Goal: Task Accomplishment & Management: Manage account settings

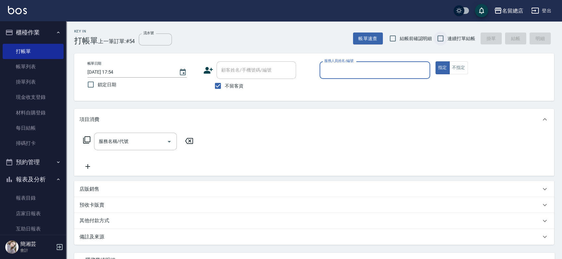
click at [441, 39] on input "連續打單結帳" at bounding box center [441, 38] width 14 height 14
checkbox input "true"
click at [388, 71] on input "服務人員姓名/編號" at bounding box center [375, 70] width 105 height 12
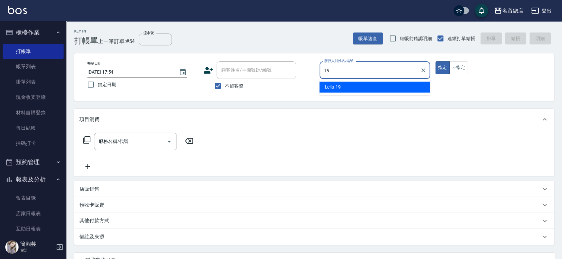
type input "19"
type button "true"
type input "Leila-19"
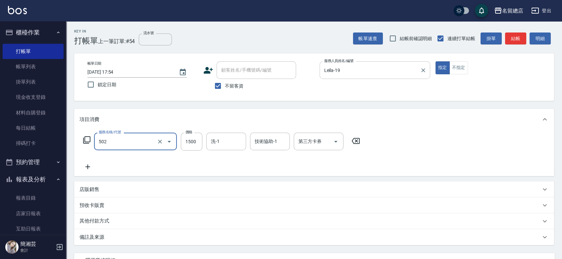
type input "染髮1500以上(502)"
type input "2500"
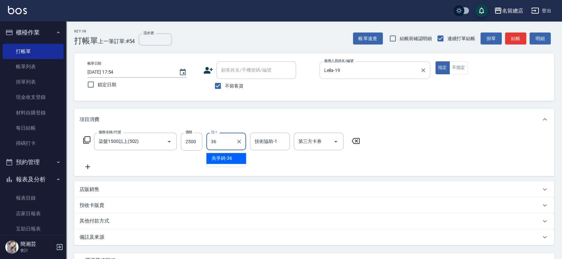
type input "[PERSON_NAME]-36"
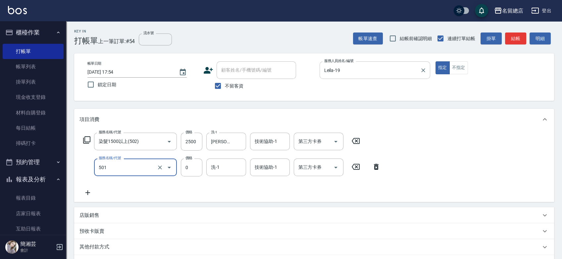
type input "2段蓋卡1300以上(501)"
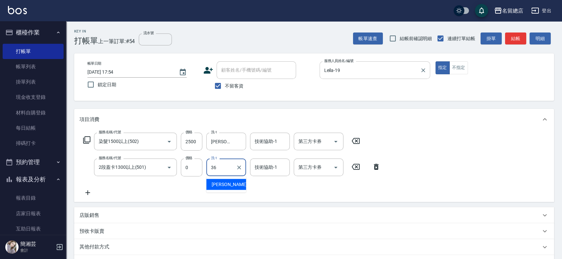
type input "[PERSON_NAME]-36"
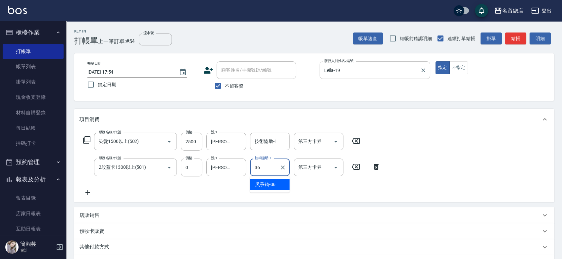
type input "[PERSON_NAME]-36"
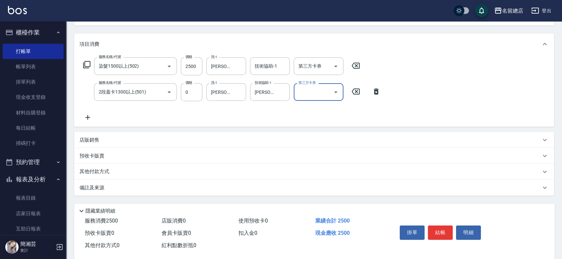
scroll to position [86, 0]
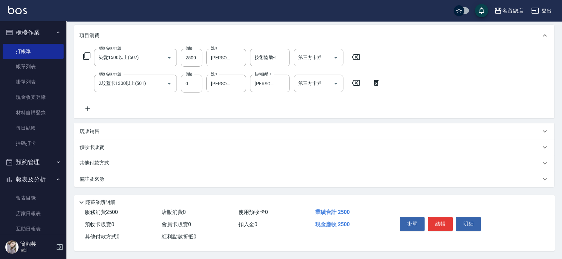
click at [120, 160] on div "其他付款方式" at bounding box center [311, 162] width 462 height 7
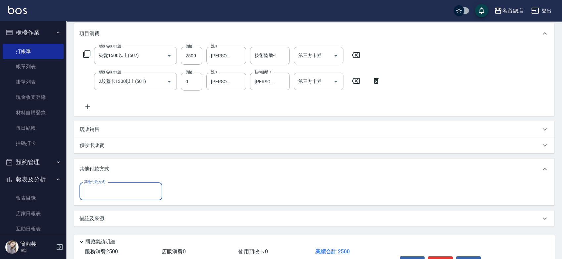
scroll to position [0, 0]
click at [99, 189] on input "其他付款方式" at bounding box center [121, 191] width 77 height 12
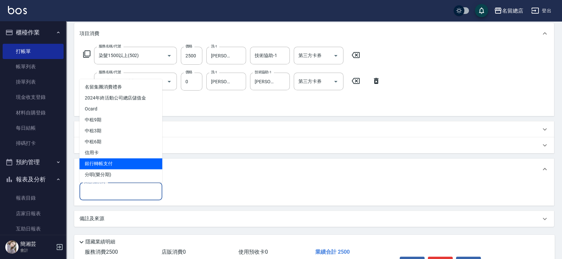
click at [101, 163] on span "銀行轉帳支付" at bounding box center [121, 163] width 83 height 11
type input "銀行轉帳支付"
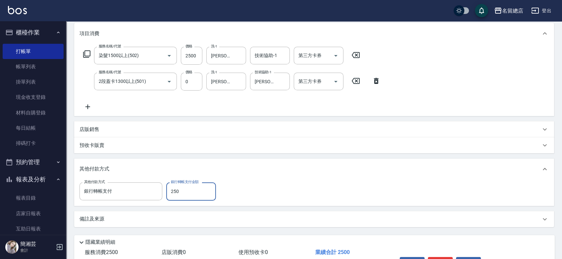
type input "2500"
type input "[DATE] 18:35"
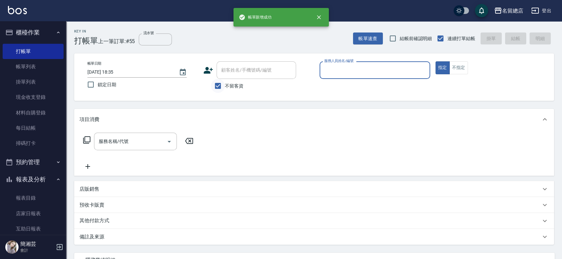
click at [221, 86] on input "不留客資" at bounding box center [218, 86] width 14 height 14
checkbox input "false"
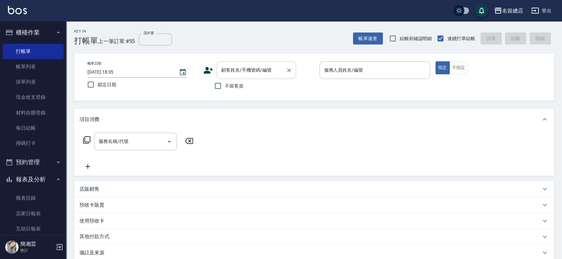
click at [238, 69] on div "顧客姓名/手機號碼/編號 顧客姓名/手機號碼/編號" at bounding box center [257, 70] width 80 height 18
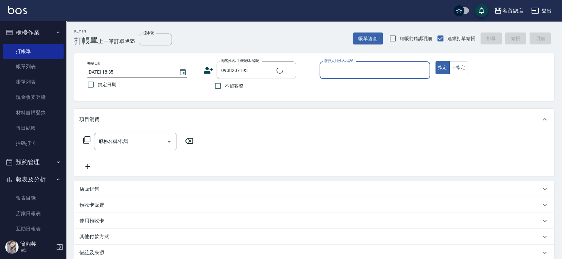
type input "[PERSON_NAME]/0908207193/null"
type input "4"
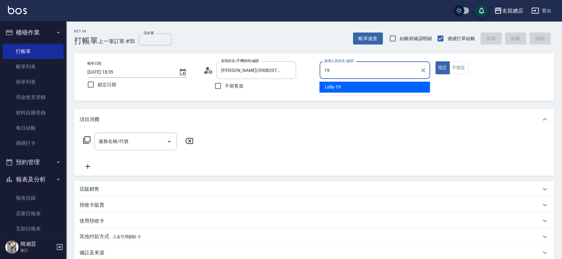
type input "Leila-19"
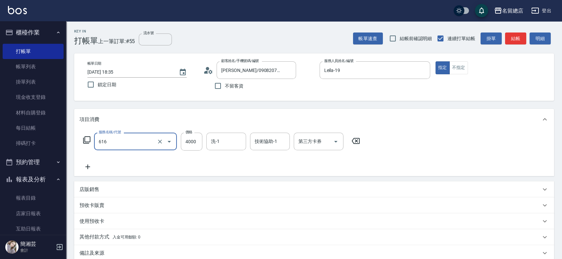
type input "自備接髮(616)"
type input "4050"
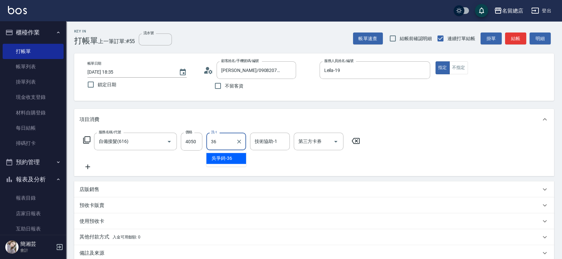
type input "[PERSON_NAME]-36"
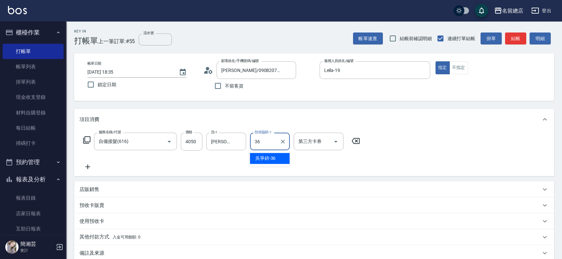
type input "[PERSON_NAME]-36"
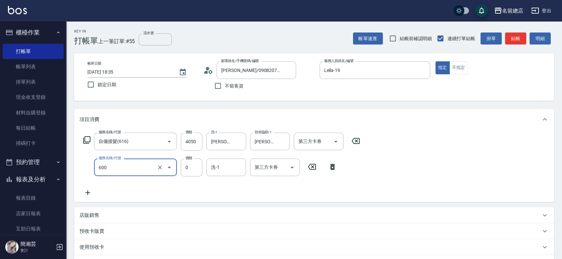
type input "洗髮(免費)(600)"
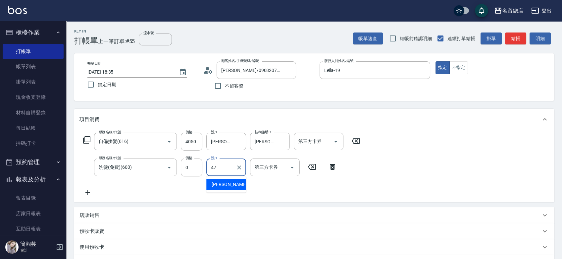
type input "[PERSON_NAME]-47"
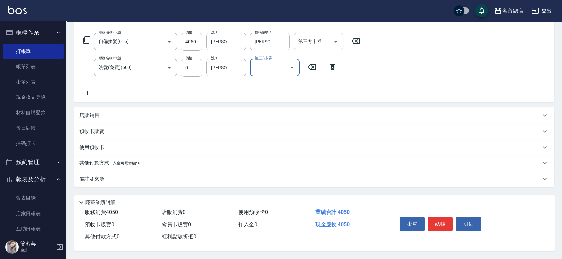
scroll to position [102, 0]
click at [143, 159] on div "其他付款方式 入金可用餘額: 0" at bounding box center [311, 162] width 462 height 7
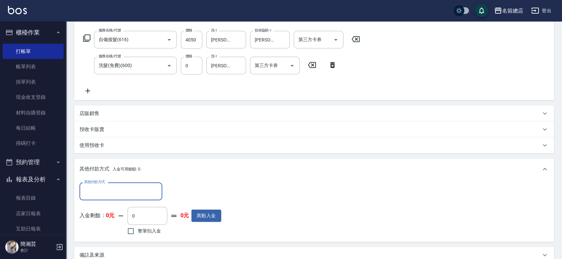
scroll to position [11, 0]
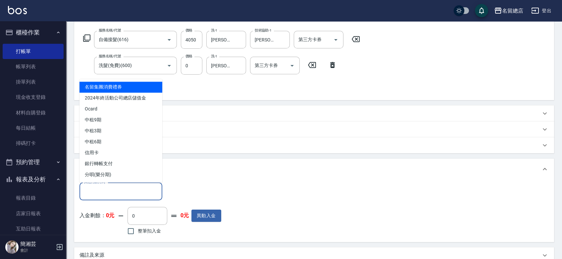
click at [124, 192] on input "其他付款方式" at bounding box center [121, 191] width 77 height 12
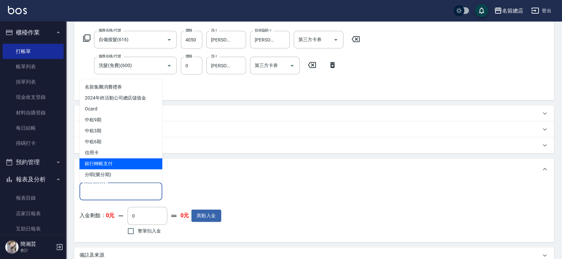
click at [119, 162] on span "銀行轉帳支付" at bounding box center [121, 163] width 83 height 11
type input "銀行轉帳支付"
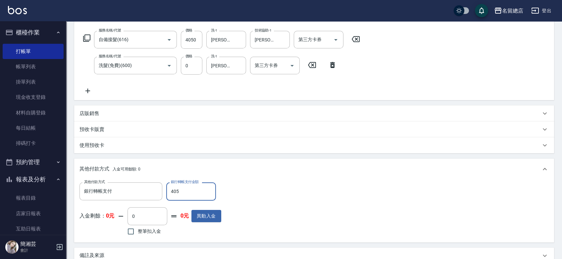
type input "4050"
type input "[DATE] 18:36"
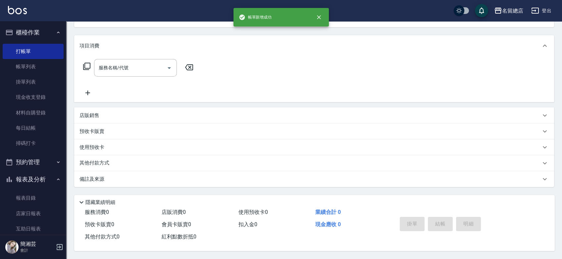
scroll to position [0, 0]
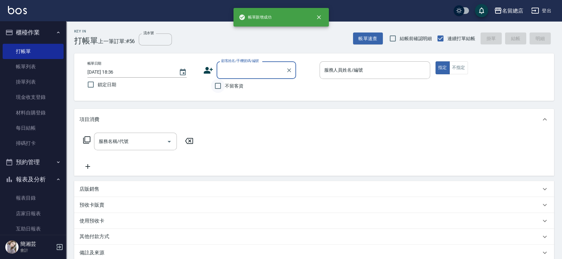
click at [222, 92] on input "不留客資" at bounding box center [218, 86] width 14 height 14
checkbox input "true"
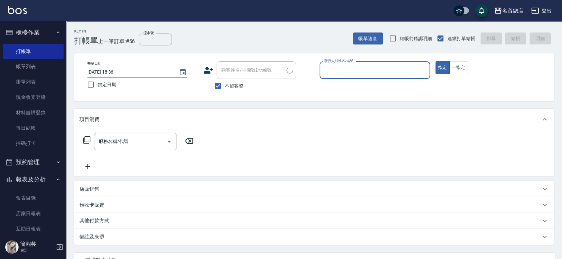
type input "[PERSON_NAME]/0932198429/"
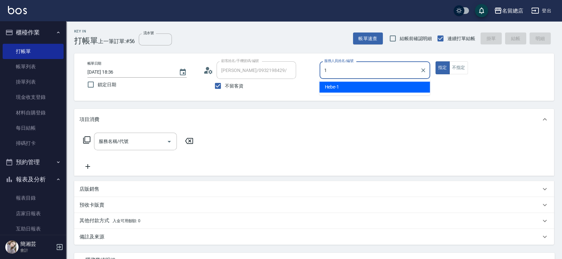
type input "Hebe-1"
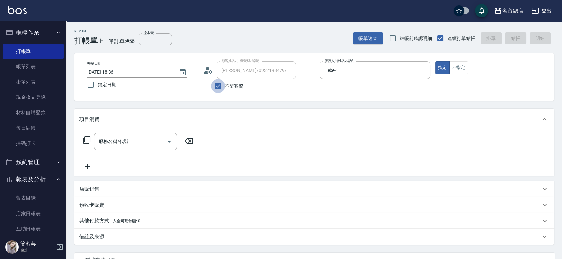
click at [220, 88] on input "不留客資" at bounding box center [218, 86] width 14 height 14
checkbox input "false"
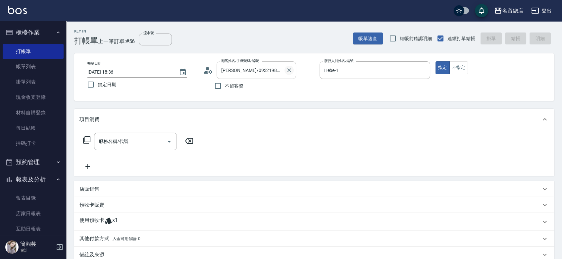
click at [291, 69] on icon "Clear" at bounding box center [289, 70] width 7 height 7
click at [223, 85] on input "不留客資" at bounding box center [218, 86] width 14 height 14
checkbox input "true"
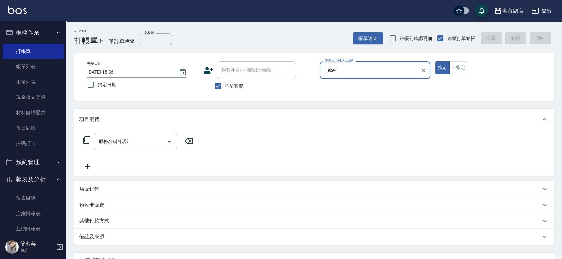
click at [159, 141] on input "服務名稱/代號" at bounding box center [130, 142] width 67 height 12
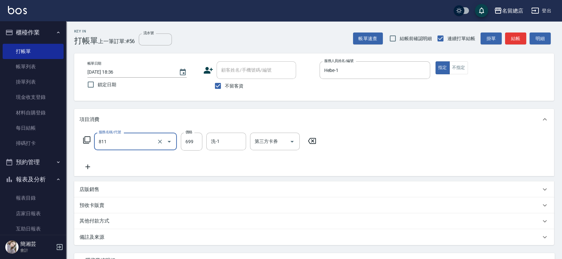
type input "洗+剪(811)"
type input "700"
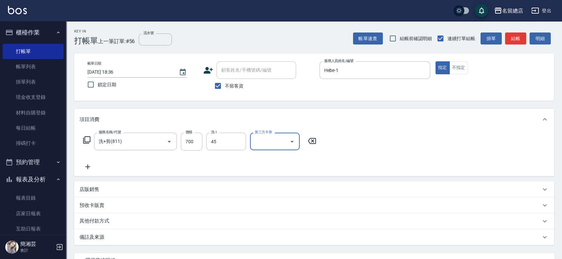
type input "YY-45"
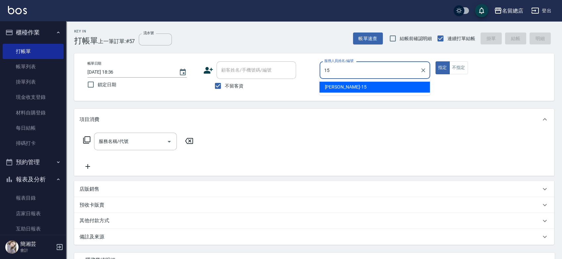
type input "[PERSON_NAME]-15"
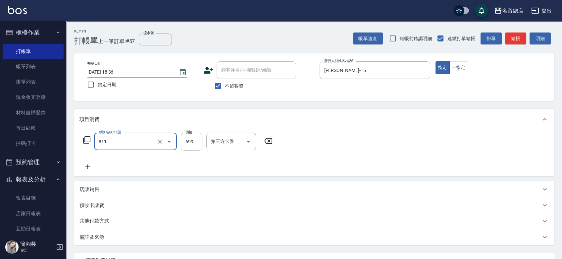
type input "洗+剪(811)"
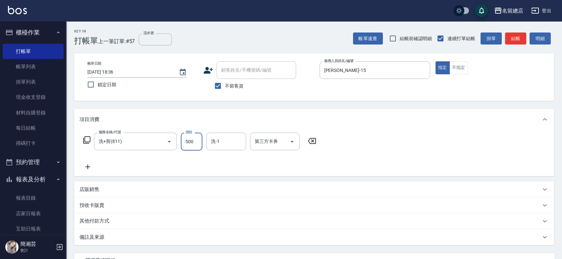
type input "500"
type input "游之語-48"
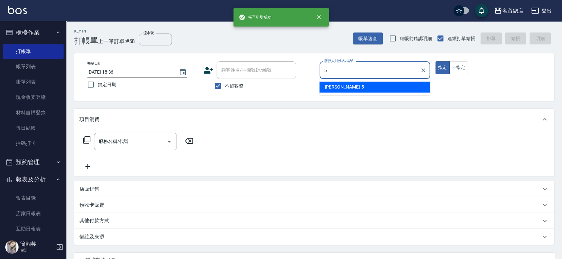
type input "[PERSON_NAME]-5"
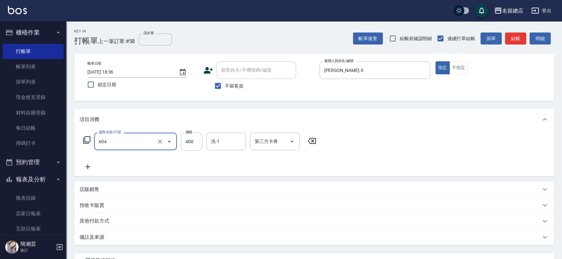
type input "健康洗髮(604)"
type input "600"
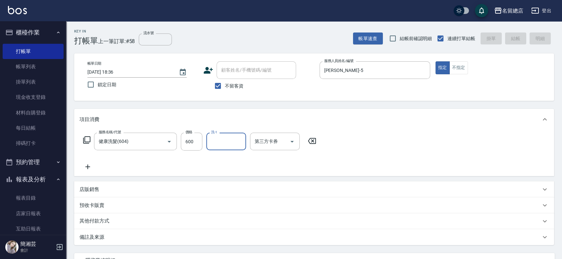
type input "[DATE] 18:37"
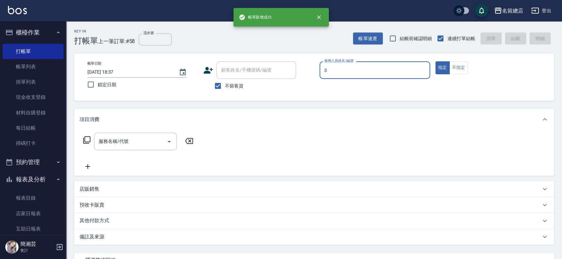
type input "36"
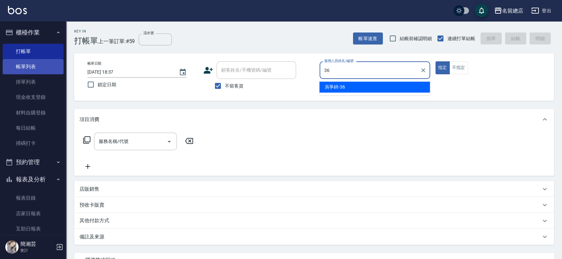
click at [30, 69] on link "帳單列表" at bounding box center [33, 66] width 61 height 15
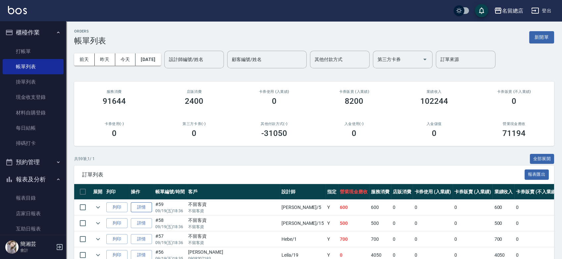
click at [141, 205] on link "詳情" at bounding box center [141, 207] width 21 height 10
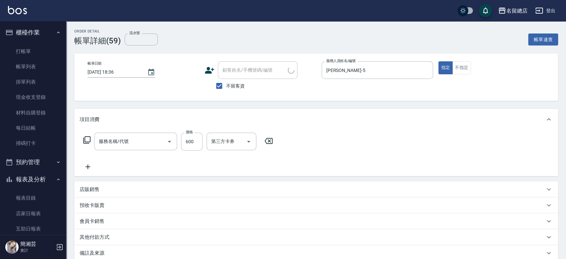
type input "[DATE] 18:36"
checkbox input "true"
type input "[PERSON_NAME]-5"
type input "健康洗髮(604)"
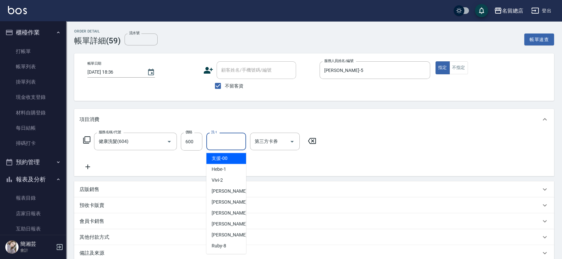
click at [233, 144] on input "洗-1" at bounding box center [226, 142] width 34 height 12
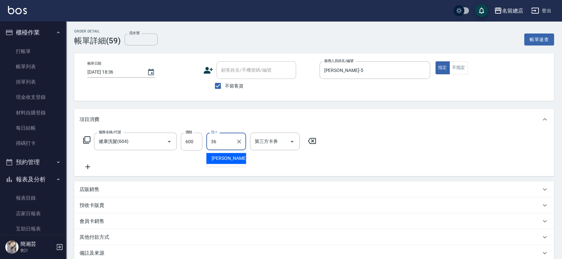
type input "[PERSON_NAME]-36"
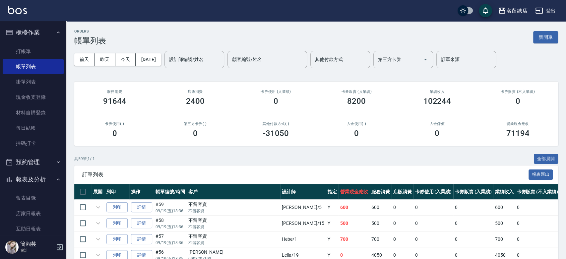
click at [540, 40] on button "新開單" at bounding box center [545, 37] width 25 height 12
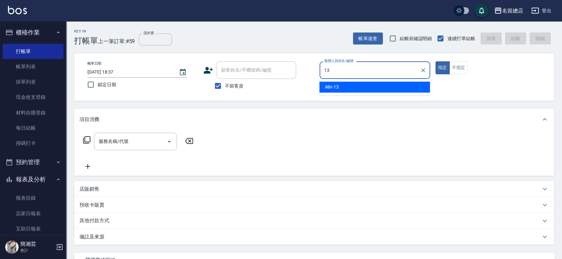
type input "Alin-13"
type button "true"
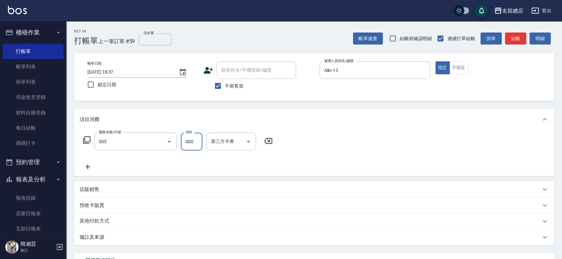
type input "剪髮(305)"
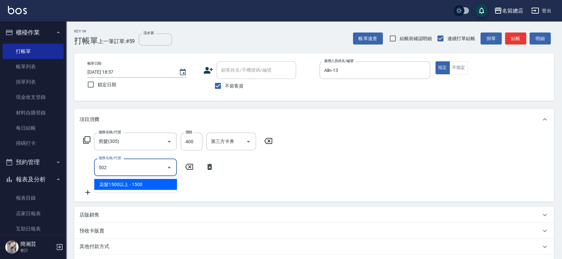
type input "染髮1500以上(502)"
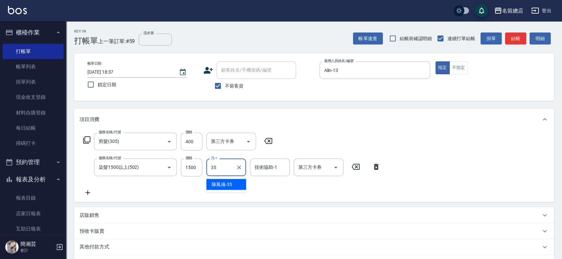
type input "[PERSON_NAME]-35"
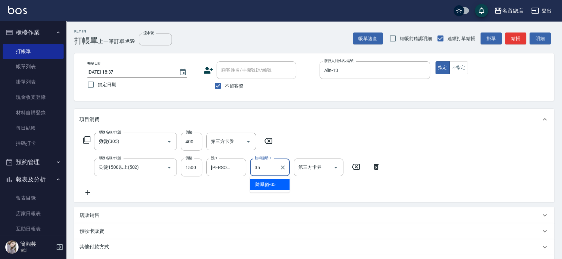
type input "[PERSON_NAME]-35"
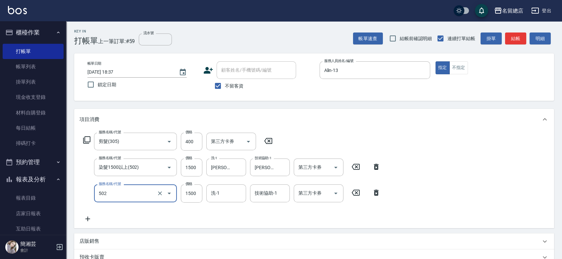
type input "染髮1500以上(502)"
type input "2500"
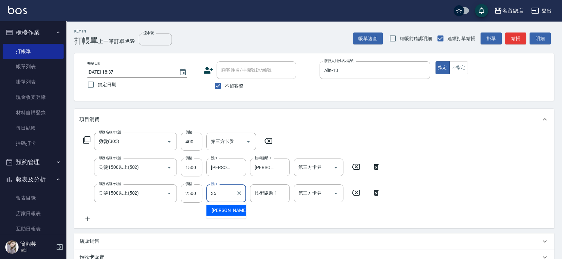
type input "[PERSON_NAME]-35"
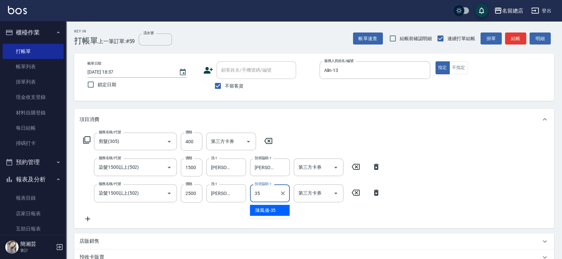
type input "[PERSON_NAME]-35"
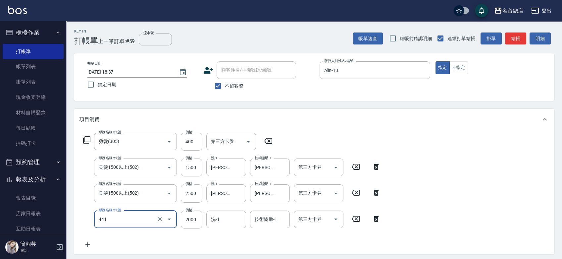
type input "2段自單次1300以上(441)"
type input "1800"
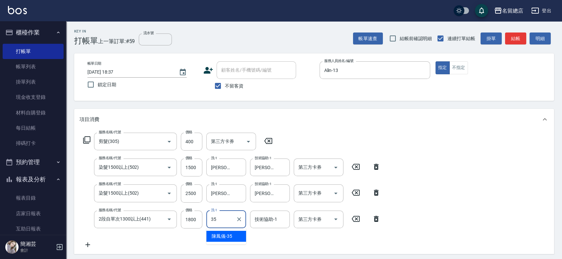
type input "[PERSON_NAME]-35"
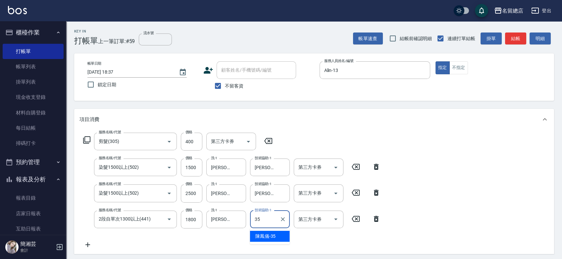
type input "[PERSON_NAME]-35"
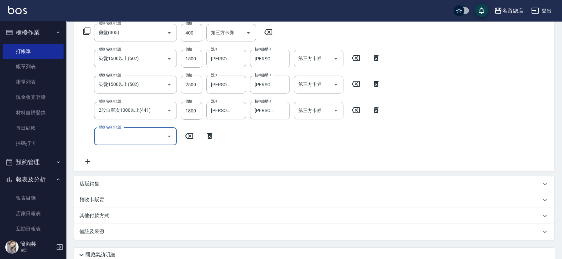
scroll to position [110, 0]
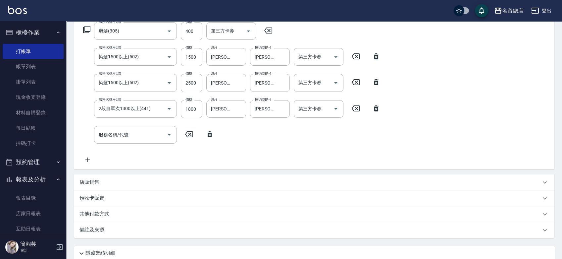
click at [110, 212] on p "其他付款方式" at bounding box center [96, 213] width 33 height 7
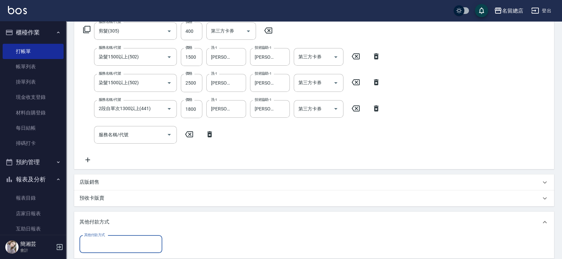
scroll to position [0, 0]
click at [108, 242] on input "其他付款方式" at bounding box center [121, 244] width 77 height 12
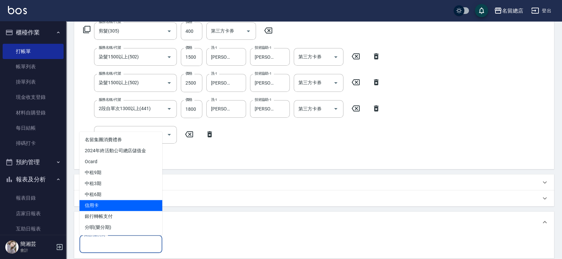
click at [112, 209] on span "信用卡" at bounding box center [121, 205] width 83 height 11
type input "信用卡"
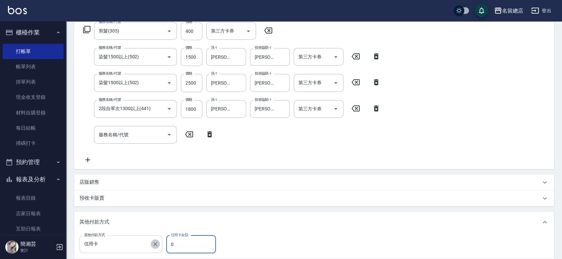
click at [154, 243] on icon "Clear" at bounding box center [155, 244] width 7 height 7
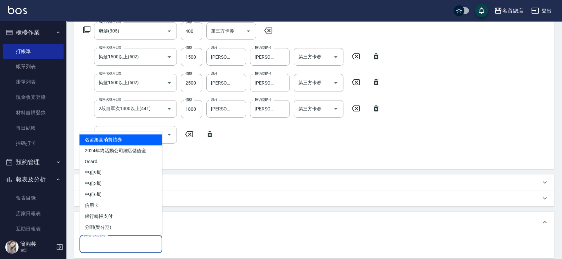
click at [139, 247] on input "其他付款方式" at bounding box center [121, 244] width 77 height 12
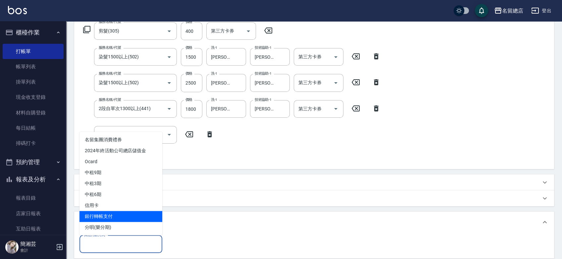
click at [131, 215] on span "銀行轉帳支付" at bounding box center [121, 216] width 83 height 11
type input "銀行轉帳支付"
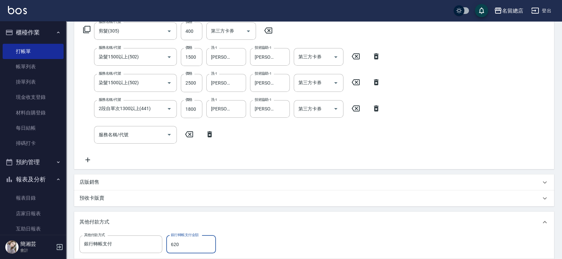
type input "6200"
type input "[DATE] 18:38"
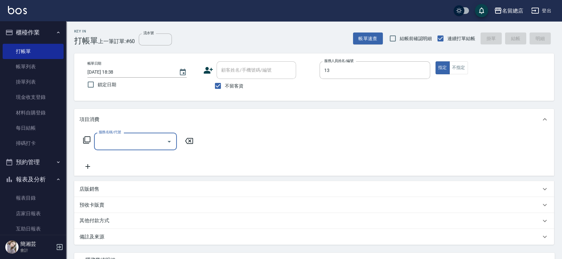
type input "Alin-13"
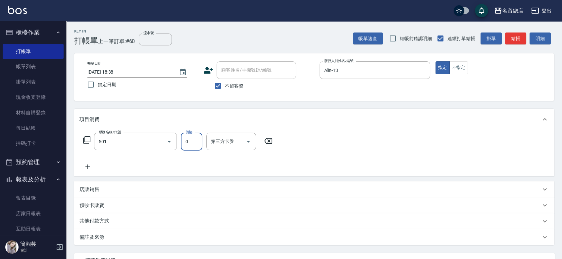
type input "2段蓋卡1300以上(501)"
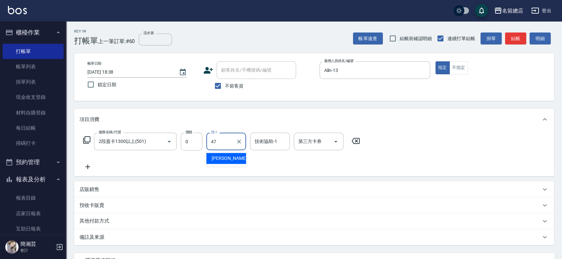
type input "47"
type input "4"
type input "[PERSON_NAME]-47"
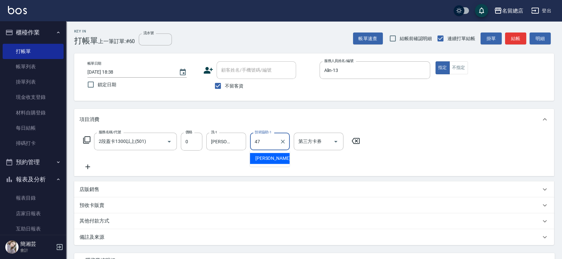
type input "[PERSON_NAME]-47"
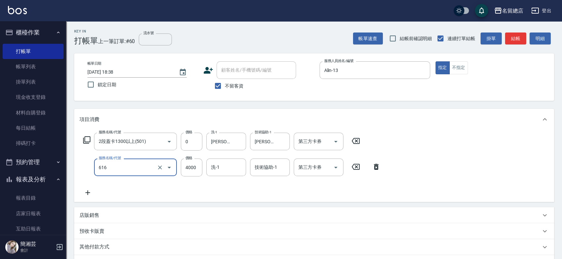
type input "自備接髮(616)"
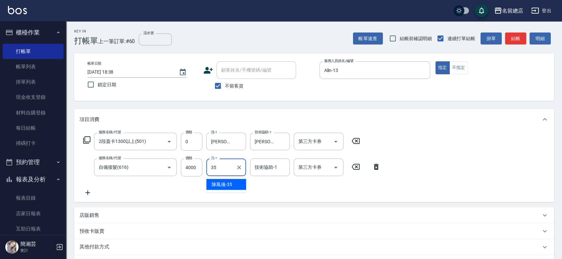
type input "[PERSON_NAME]-35"
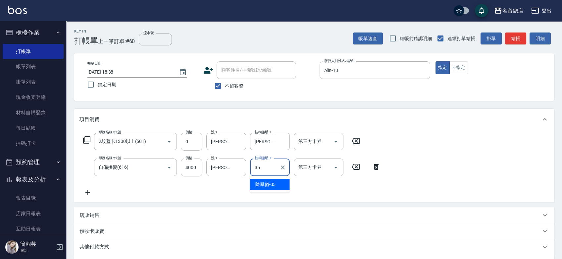
type input "[PERSON_NAME]-35"
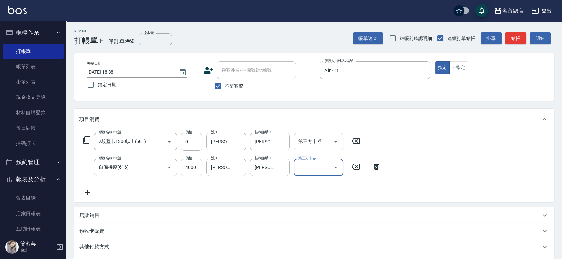
scroll to position [74, 0]
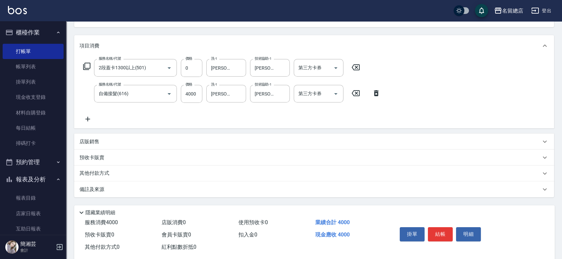
click at [112, 174] on p "其他付款方式" at bounding box center [96, 173] width 33 height 7
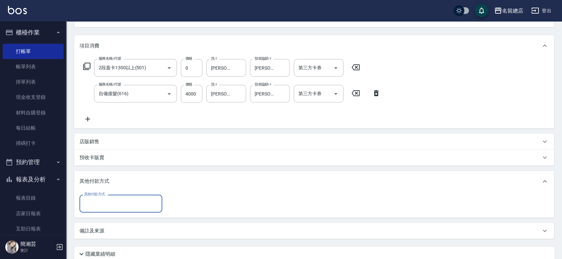
scroll to position [0, 0]
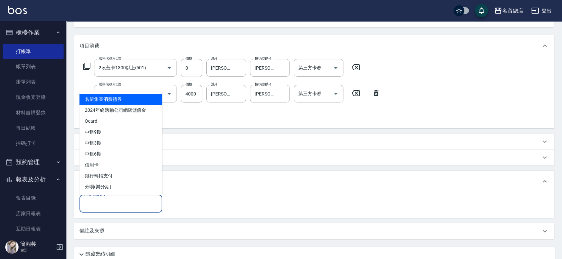
click at [117, 206] on input "其他付款方式" at bounding box center [121, 204] width 77 height 12
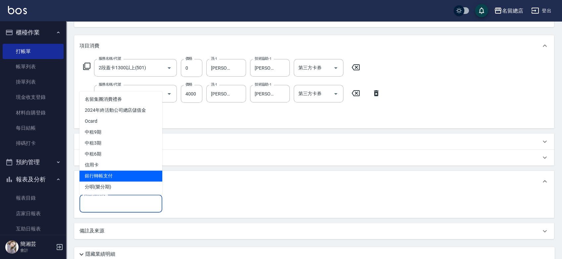
click at [114, 176] on span "銀行轉帳支付" at bounding box center [121, 175] width 83 height 11
type input "銀行轉帳支付"
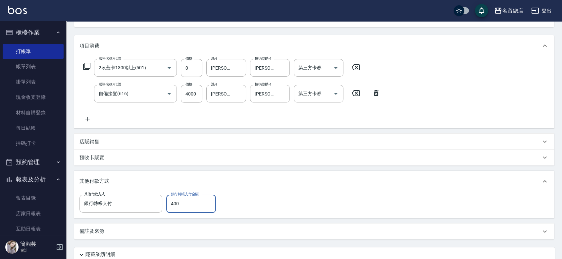
type input "4000"
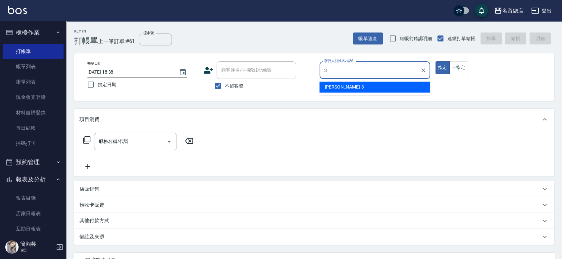
type input "芷涵-3"
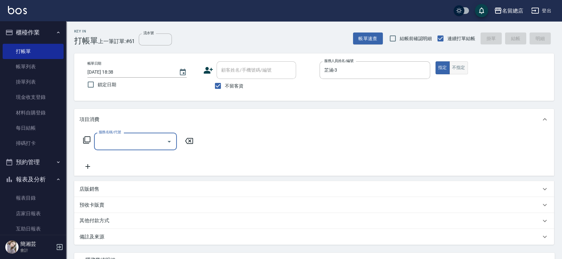
click at [461, 70] on button "不指定" at bounding box center [459, 67] width 19 height 13
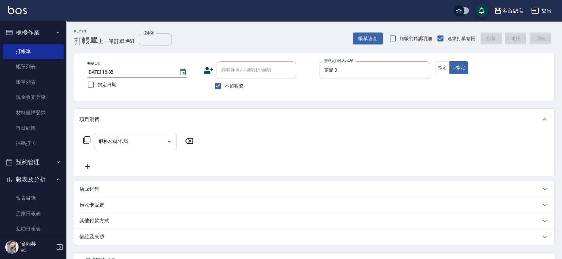
click at [149, 145] on input "服務名稱/代號" at bounding box center [130, 142] width 67 height 12
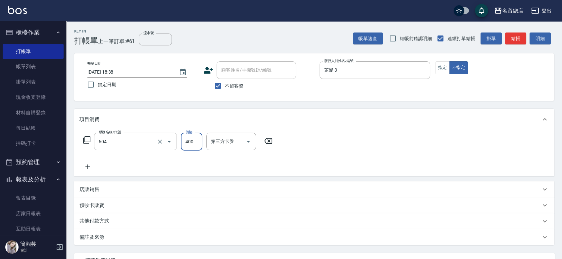
type input "健康洗髮(604)"
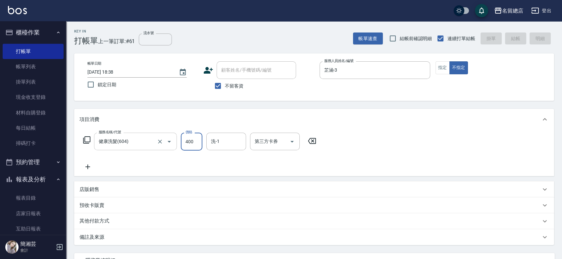
type input "[DATE] 18:39"
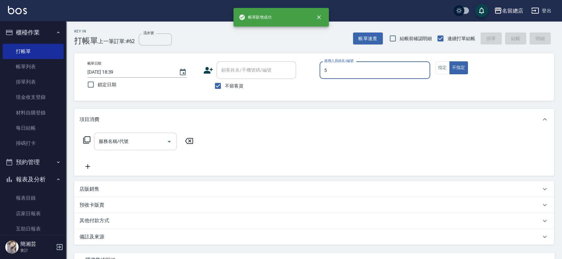
type input "5"
type button "false"
type input "[PERSON_NAME]-5"
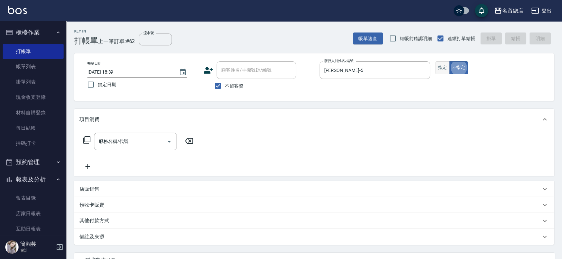
click at [440, 68] on button "指定" at bounding box center [443, 67] width 14 height 13
click at [141, 141] on input "服務名稱/代號" at bounding box center [130, 142] width 67 height 12
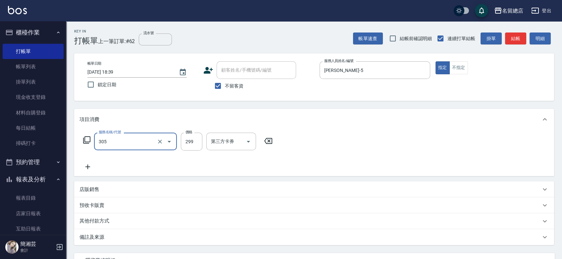
type input "剪髮(305)"
type input "400"
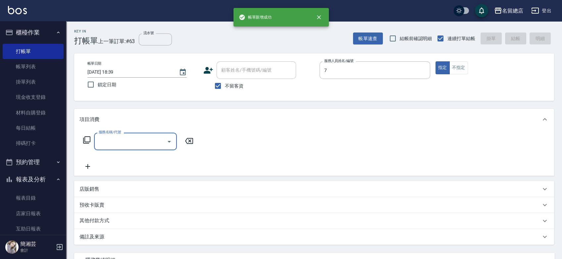
type input "Mick-7"
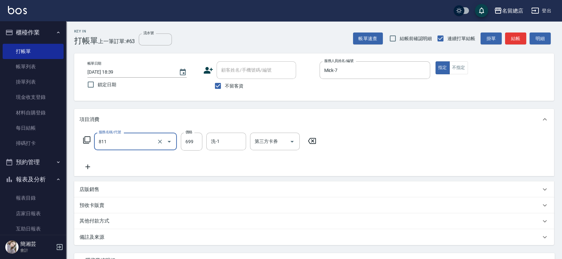
type input "洗+剪(811)"
type input "700"
type input "[PERSON_NAME]-42"
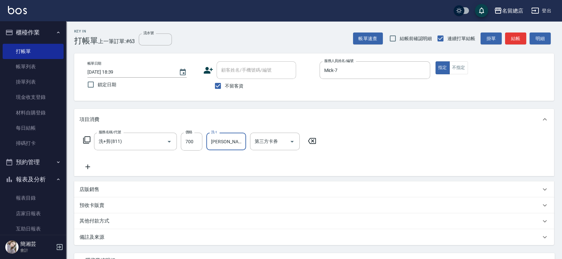
click at [106, 220] on p "其他付款方式" at bounding box center [96, 220] width 33 height 7
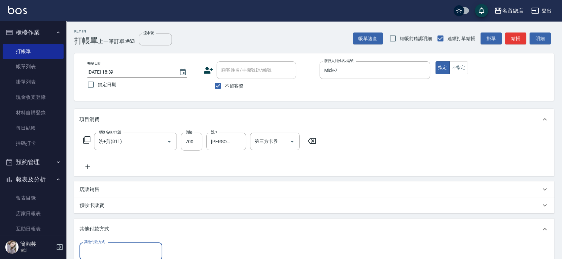
click at [117, 251] on input "其他付款方式" at bounding box center [121, 251] width 77 height 12
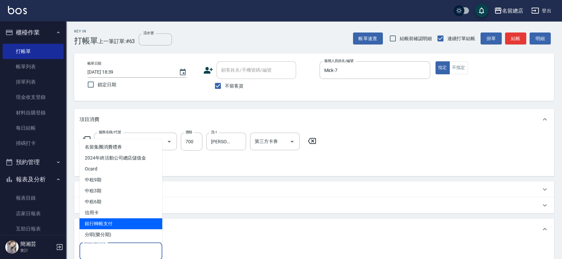
click at [98, 222] on span "銀行轉帳支付" at bounding box center [121, 223] width 83 height 11
type input "銀行轉帳支付"
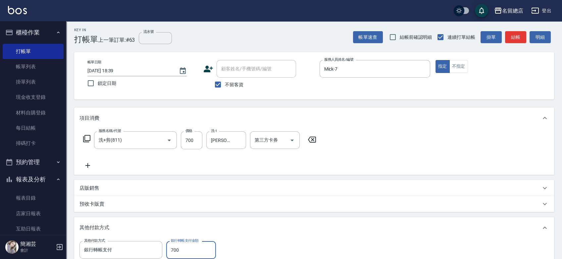
type input "700"
type input "[DATE] 18:40"
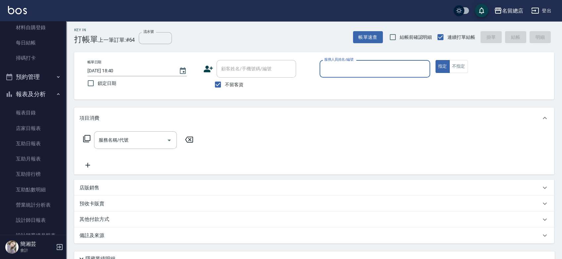
scroll to position [0, 0]
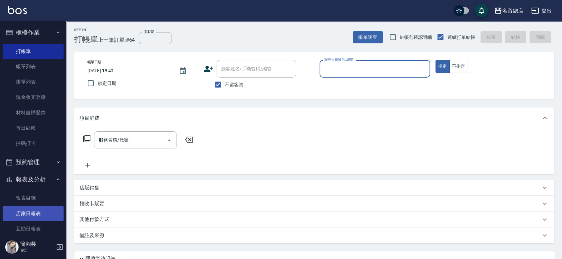
click at [30, 214] on link "店家日報表" at bounding box center [33, 213] width 61 height 15
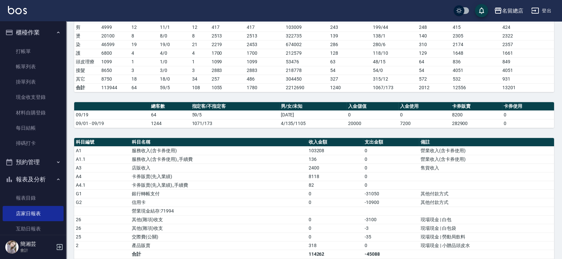
scroll to position [184, 0]
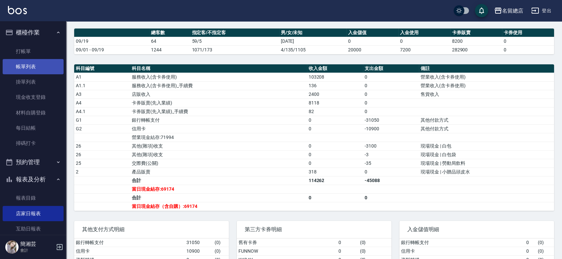
click at [40, 70] on link "帳單列表" at bounding box center [33, 66] width 61 height 15
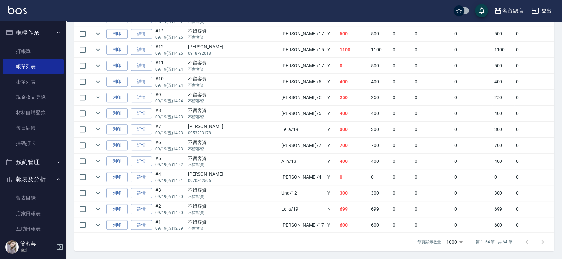
scroll to position [985, 0]
drag, startPoint x: 274, startPoint y: 33, endPoint x: 286, endPoint y: 27, distance: 14.2
click at [313, 29] on tr "列印 詳情 #13 09/19 (五) 14:25 不留客資 不留客資 [PERSON_NAME] /17 Y 500 500 0 0 0 500 0 0 0…" at bounding box center [395, 34] width 642 height 16
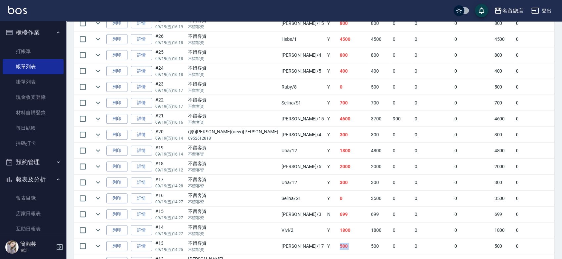
scroll to position [764, 0]
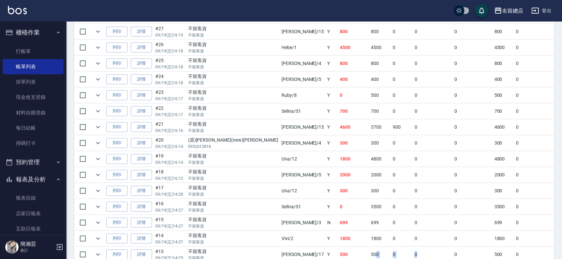
drag, startPoint x: 317, startPoint y: 256, endPoint x: 360, endPoint y: 255, distance: 42.4
click at [360, 255] on tr "列印 詳情 #13 09/19 (五) 14:25 不留客資 不留客資 [PERSON_NAME] /17 Y 500 500 0 0 0 500 0 0 0…" at bounding box center [395, 255] width 642 height 16
click at [391, 201] on td "0" at bounding box center [402, 207] width 22 height 16
drag, startPoint x: 370, startPoint y: 202, endPoint x: 313, endPoint y: 203, distance: 57.0
click at [313, 203] on tr "列印 詳情 #16 09/19 (五) 14:27 不留客資 不留客資 Selina /S1 Y 0 3500 0 0 0 3500 0 0 0 -3500 …" at bounding box center [395, 207] width 642 height 16
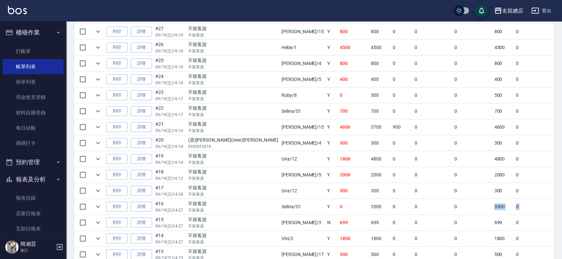
drag, startPoint x: 535, startPoint y: 201, endPoint x: 396, endPoint y: 200, distance: 138.5
click at [408, 200] on tr "列印 詳情 #16 09/19 (五) 14:27 不留客資 不留客資 Selina /S1 Y 0 3500 0 0 0 3500 0 0 0 -3500 …" at bounding box center [395, 207] width 642 height 16
click at [300, 31] on tr "列印 詳情 #27 09/19 (五) 16:19 不留客資 不留客資 [PERSON_NAME] /15 Y 800 800 0 0 0 800 0 0 0…" at bounding box center [395, 32] width 642 height 16
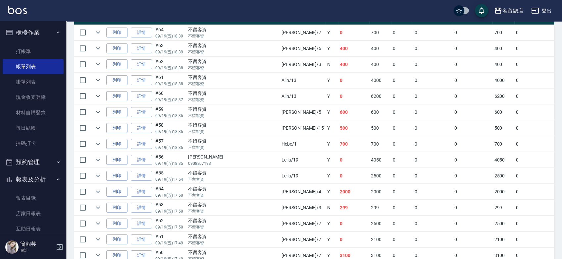
scroll to position [138, 0]
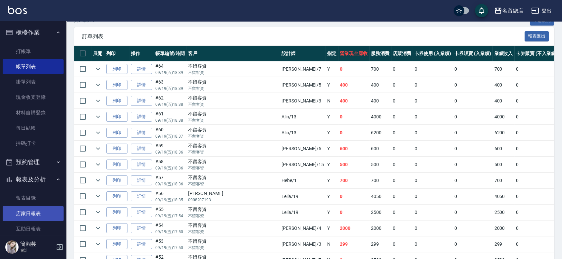
click at [27, 216] on link "店家日報表" at bounding box center [33, 213] width 61 height 15
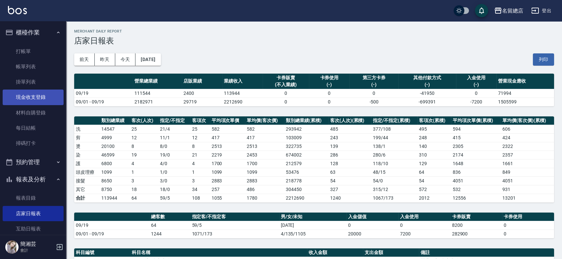
click at [38, 95] on link "現金收支登錄" at bounding box center [33, 96] width 61 height 15
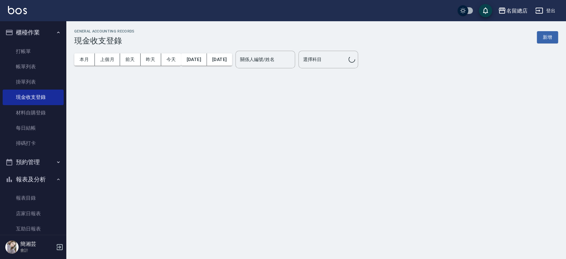
click at [539, 38] on button "新增" at bounding box center [547, 37] width 21 height 12
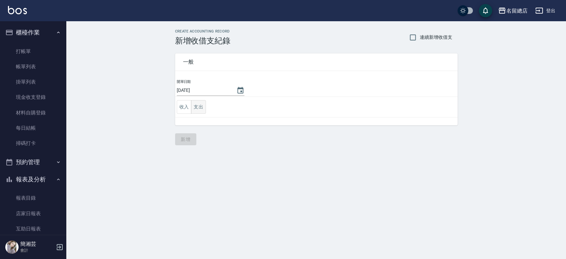
click at [196, 108] on button "支出" at bounding box center [198, 107] width 15 height 14
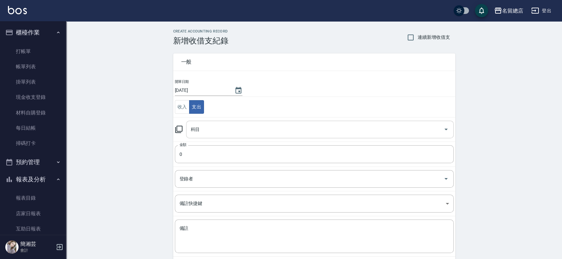
click at [214, 130] on input "科目" at bounding box center [315, 130] width 252 height 12
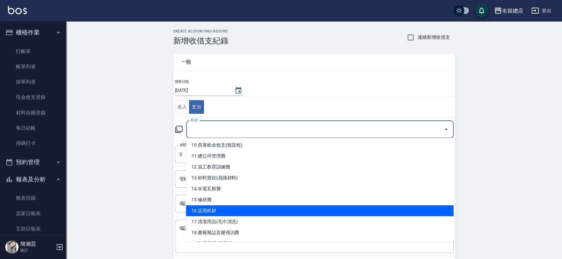
scroll to position [184, 0]
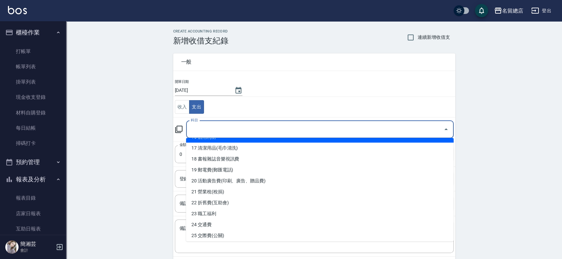
click at [217, 139] on li "16 店用耗材" at bounding box center [320, 137] width 268 height 11
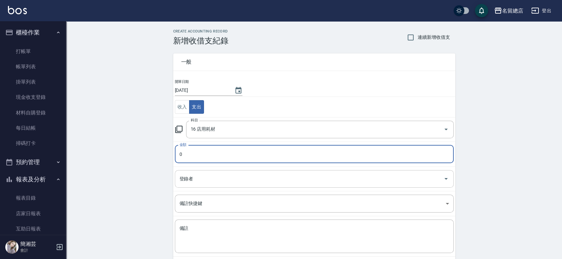
type input "16 店用耗材"
type input "1060"
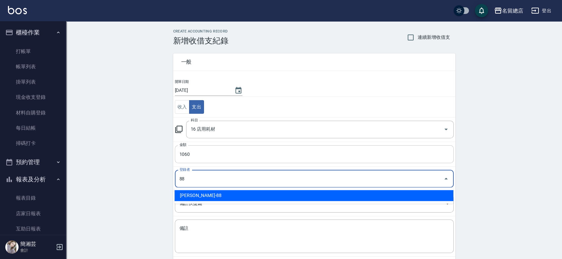
type input "[PERSON_NAME]-88"
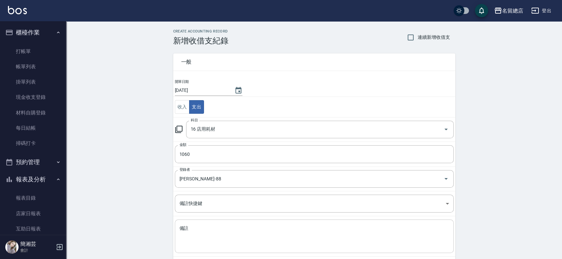
click at [263, 222] on div "x 備註" at bounding box center [314, 235] width 279 height 33
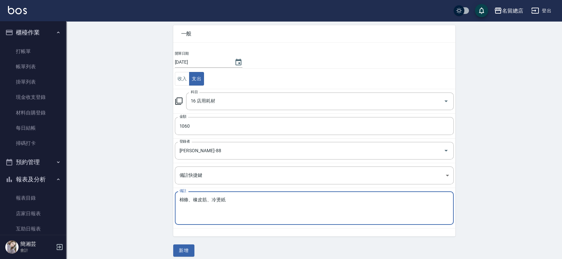
scroll to position [33, 0]
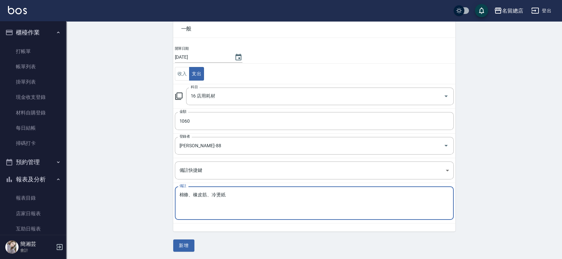
type textarea "棉條、橡皮筋、冷燙紙"
click at [183, 247] on button "新增" at bounding box center [183, 245] width 21 height 12
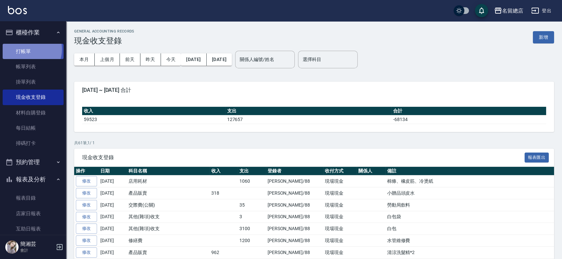
click at [28, 49] on link "打帳單" at bounding box center [33, 51] width 61 height 15
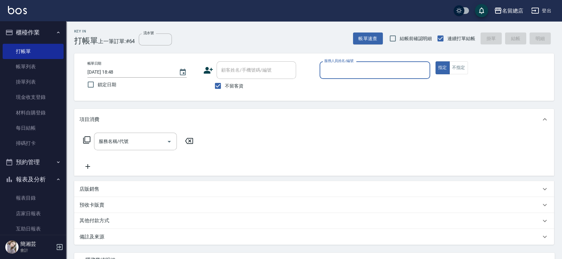
click at [219, 85] on input "不留客資" at bounding box center [218, 86] width 14 height 14
checkbox input "false"
click at [238, 70] on div "顧客姓名/手機號碼/編號 顧客姓名/手機號碼/編號" at bounding box center [257, 70] width 80 height 18
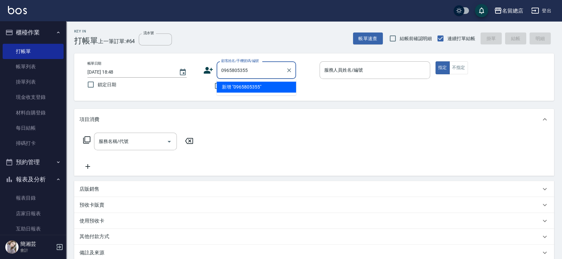
type input "0965805355"
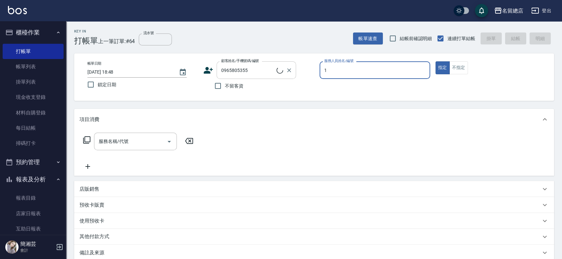
type input "10"
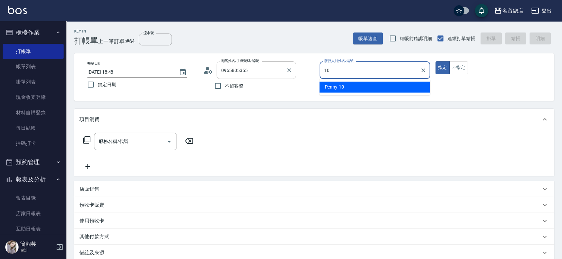
type input "[PERSON_NAME][DATE] /0965805355/null"
type input "10"
type button "true"
type input "Penny-10"
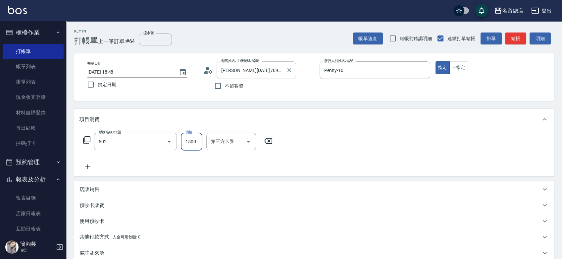
type input "染髮1500以上(502)"
type input "1650"
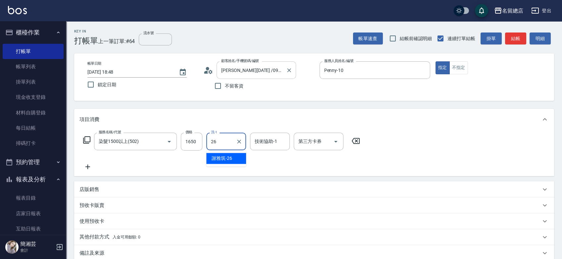
type input "[PERSON_NAME]-26"
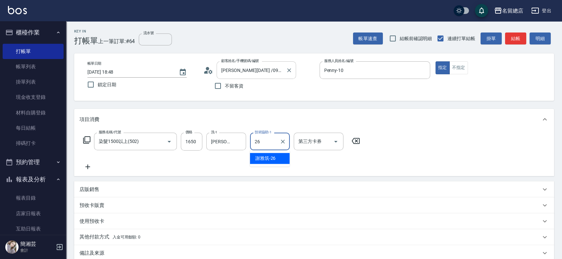
type input "[PERSON_NAME]-26"
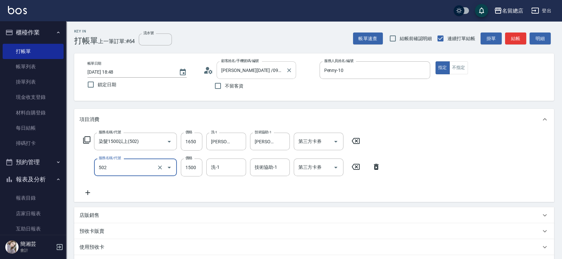
type input "染髮1500以上(502)"
type input "1649"
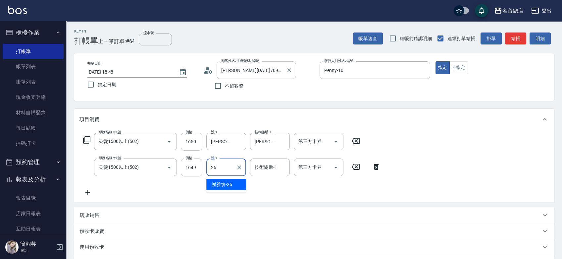
type input "[PERSON_NAME]-26"
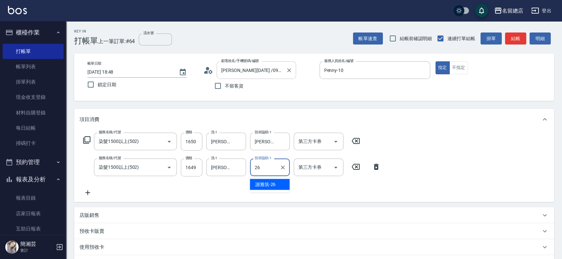
type input "[PERSON_NAME]-26"
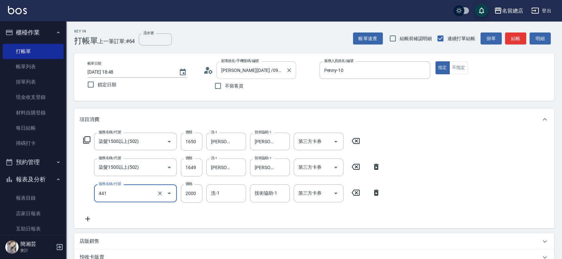
type input "2段自單次1300以上(441)"
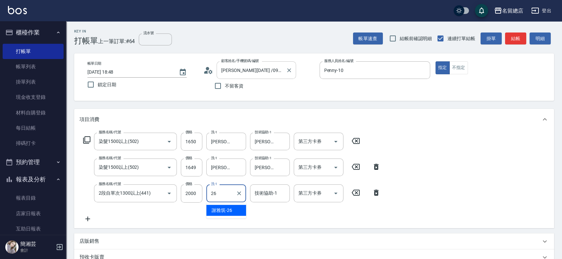
type input "[PERSON_NAME]-26"
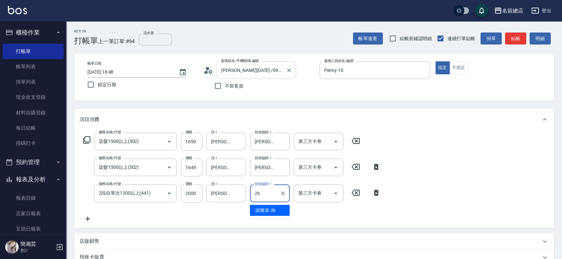
type input "[PERSON_NAME]-26"
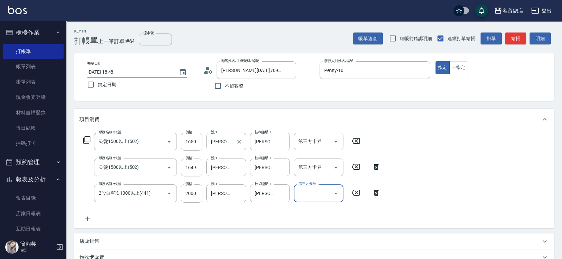
scroll to position [110, 0]
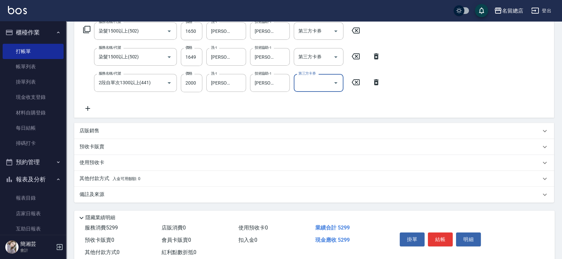
click at [113, 166] on div "使用預收卡" at bounding box center [314, 163] width 480 height 16
click at [114, 177] on span "入金可用餘額: 0" at bounding box center [127, 178] width 28 height 5
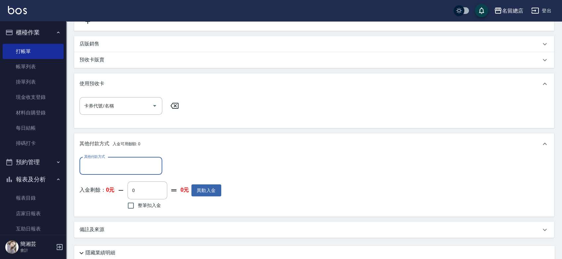
scroll to position [221, 0]
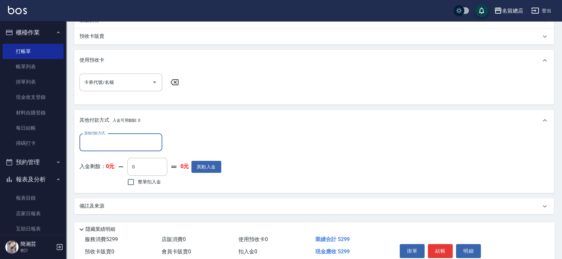
click at [114, 137] on input "其他付款方式" at bounding box center [121, 143] width 77 height 12
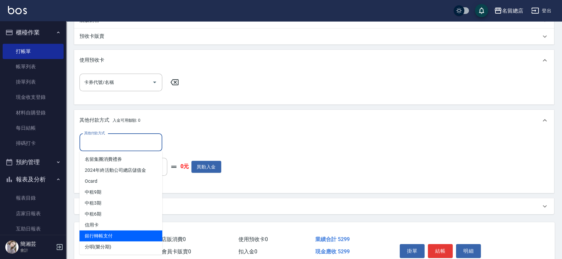
click at [113, 236] on span "銀行轉帳支付" at bounding box center [121, 235] width 83 height 11
type input "銀行轉帳支付"
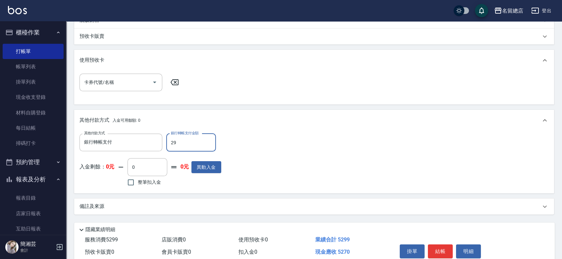
type input "299"
type input "[DATE] 18:52"
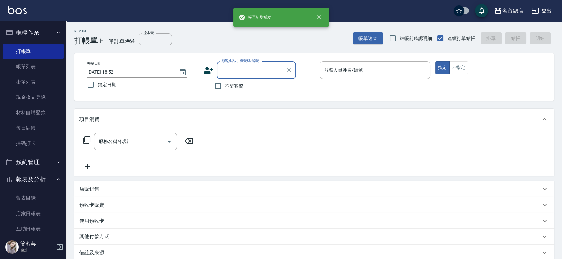
scroll to position [0, 0]
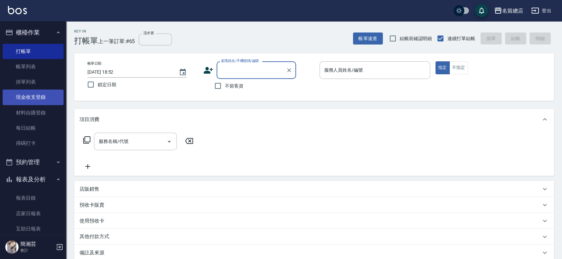
click at [24, 101] on link "現金收支登錄" at bounding box center [33, 96] width 61 height 15
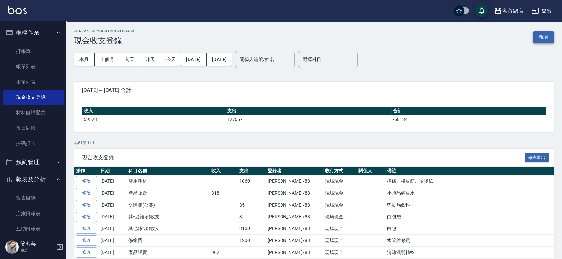
click at [540, 32] on button "新增" at bounding box center [543, 37] width 21 height 12
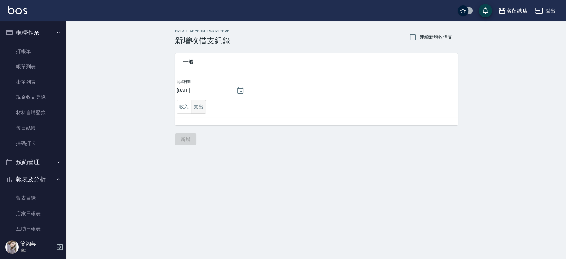
click at [192, 107] on button "支出" at bounding box center [198, 107] width 15 height 14
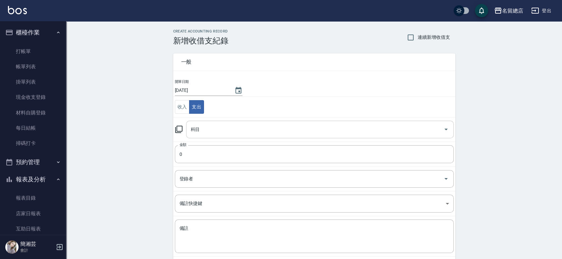
click at [205, 127] on input "科目" at bounding box center [315, 130] width 252 height 12
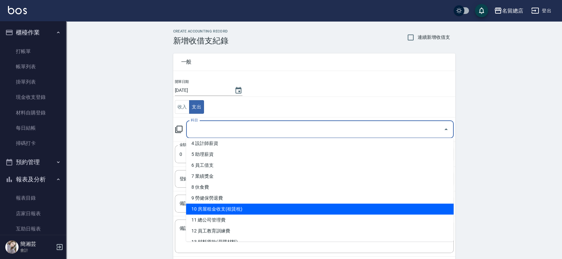
scroll to position [74, 0]
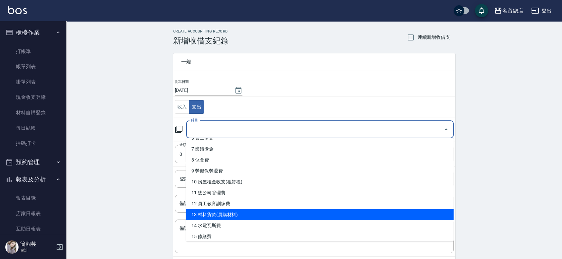
click at [218, 214] on li "13 材料貨款(員購材料)" at bounding box center [320, 214] width 268 height 11
type input "13 材料貨款(員購材料)"
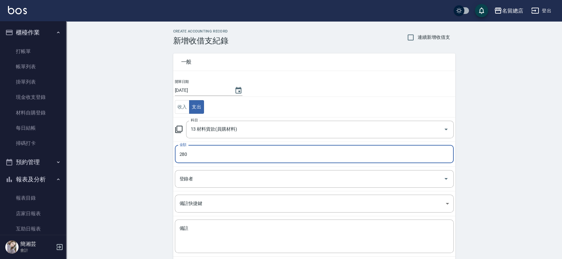
type input "280"
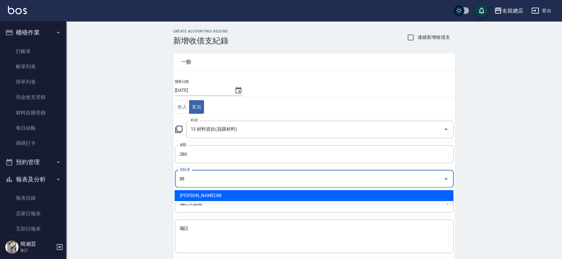
type input "[PERSON_NAME]-88"
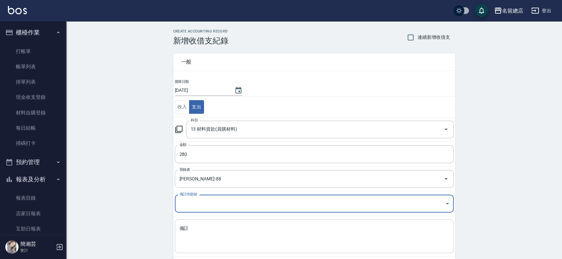
click at [220, 232] on textarea "備註" at bounding box center [315, 236] width 270 height 23
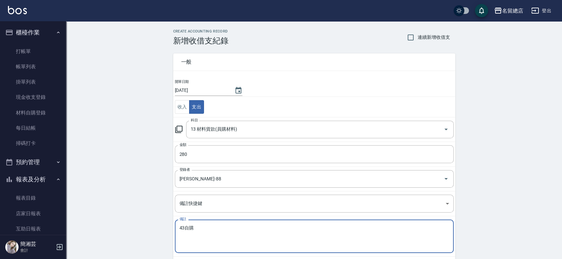
scroll to position [33, 0]
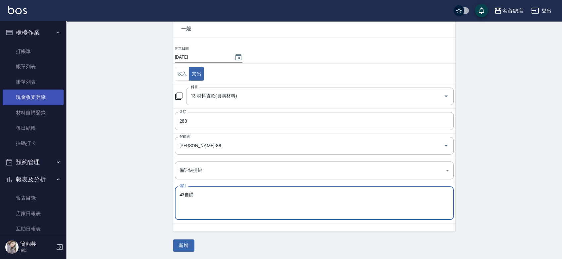
type textarea "43自購"
click at [188, 245] on button "新增" at bounding box center [183, 245] width 21 height 12
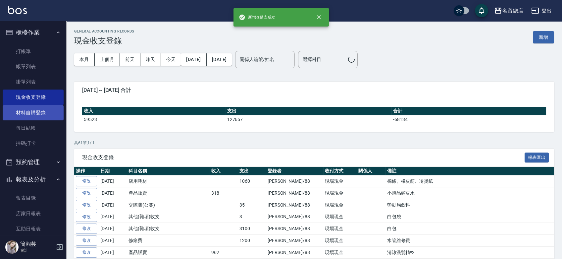
click at [32, 108] on link "材料自購登錄" at bounding box center [33, 112] width 61 height 15
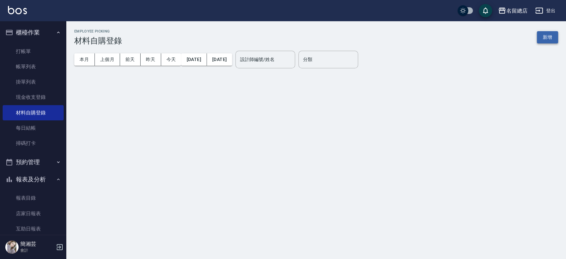
click at [543, 36] on button "新增" at bounding box center [547, 37] width 21 height 12
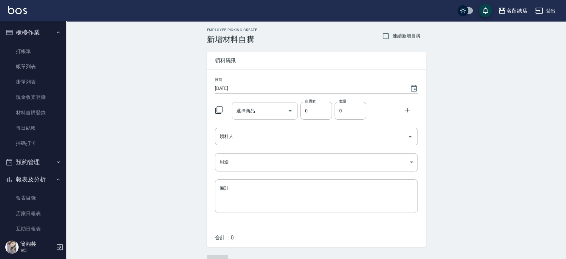
click at [262, 111] on input "選擇商品" at bounding box center [260, 111] width 50 height 12
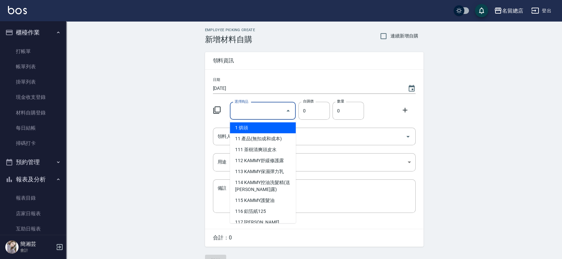
type input "其他"
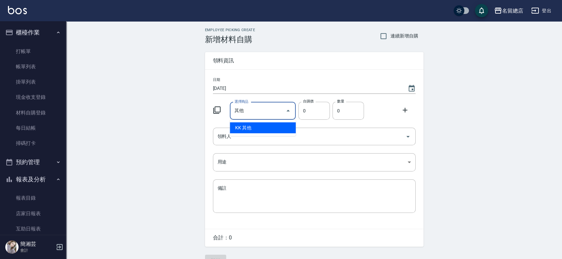
click at [274, 128] on li "KK 其他" at bounding box center [263, 127] width 66 height 11
type input "1"
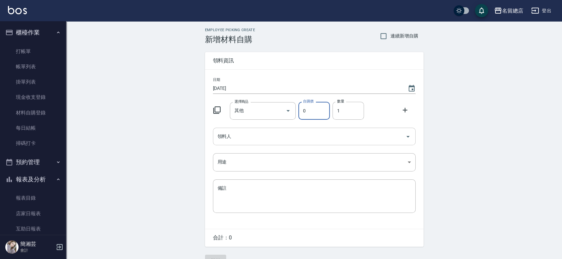
click at [274, 133] on input "領料人" at bounding box center [309, 137] width 187 height 12
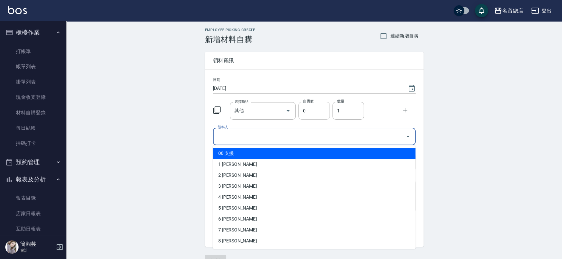
click at [315, 108] on input "0" at bounding box center [314, 111] width 31 height 18
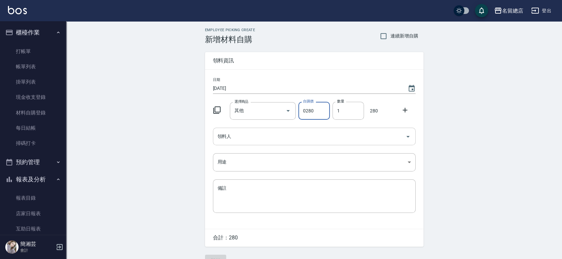
type input "0280"
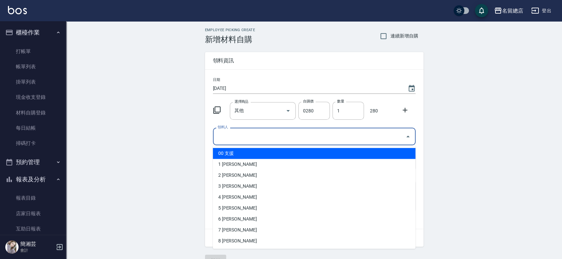
click at [291, 136] on input "領料人" at bounding box center [309, 137] width 187 height 12
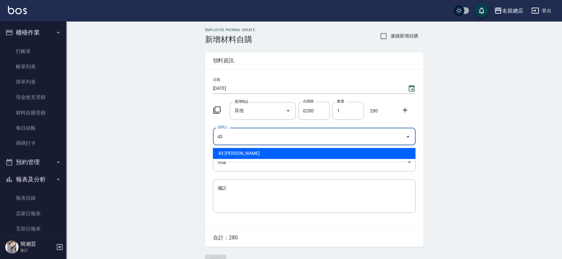
type input "43 [PERSON_NAME]"
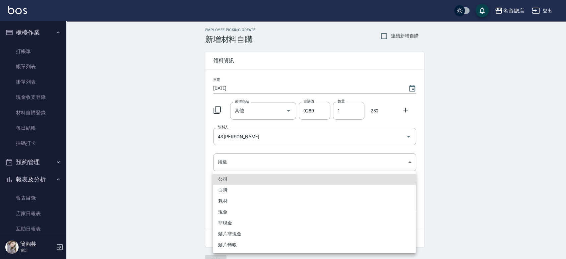
click at [243, 186] on li "自購" at bounding box center [314, 190] width 203 height 11
type input "自購"
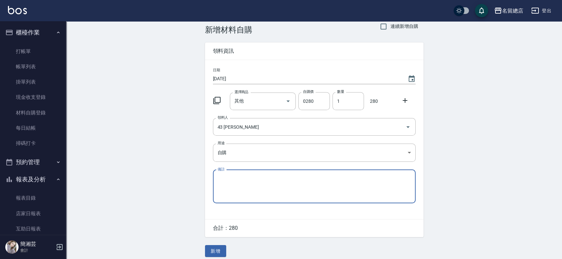
scroll to position [15, 0]
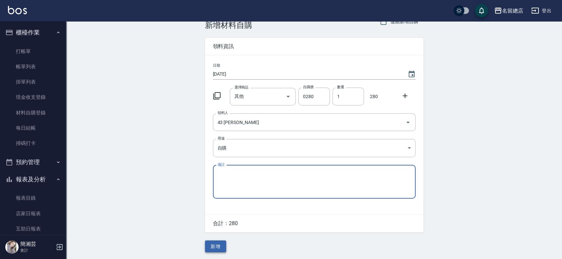
click at [215, 248] on button "新增" at bounding box center [215, 246] width 21 height 12
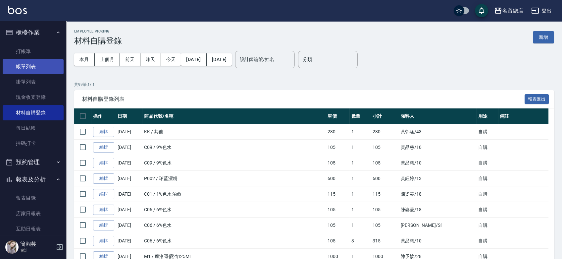
click at [32, 61] on link "帳單列表" at bounding box center [33, 66] width 61 height 15
click at [44, 69] on link "帳單列表" at bounding box center [33, 66] width 61 height 15
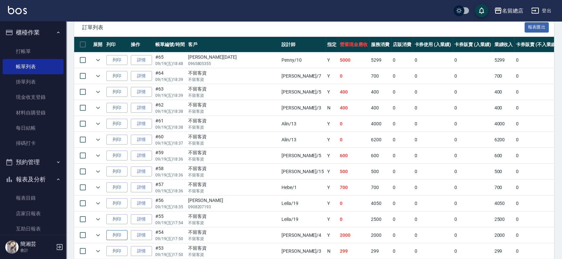
scroll to position [178, 0]
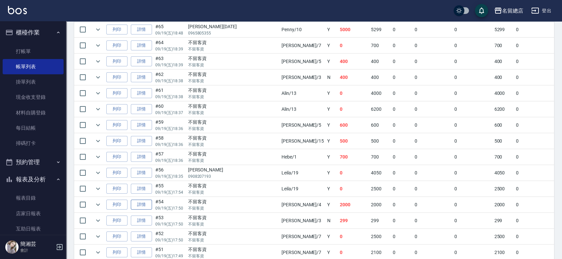
click at [140, 199] on link "詳情" at bounding box center [141, 204] width 21 height 10
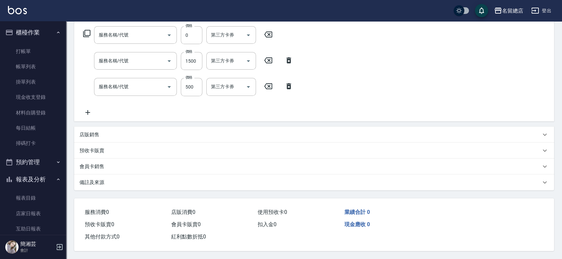
type input "[DATE] 17:50"
checkbox input "true"
type input "[PERSON_NAME]-4"
type input "2段蓋卡1300以上(501)"
type input "染髮1500以上(502)"
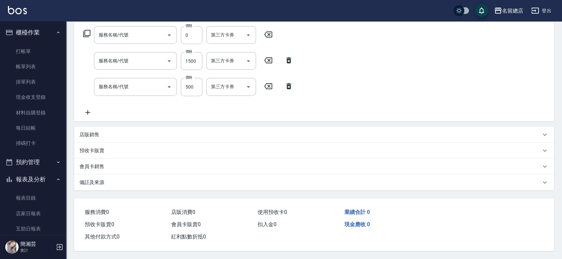
type input "剪髮(305)"
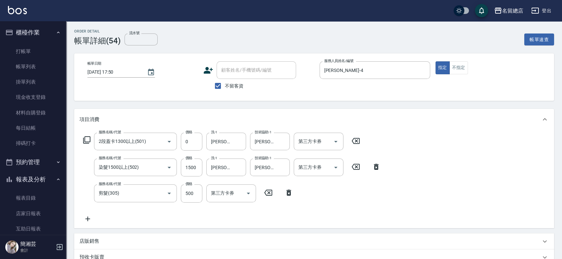
click at [90, 215] on icon at bounding box center [88, 219] width 17 height 8
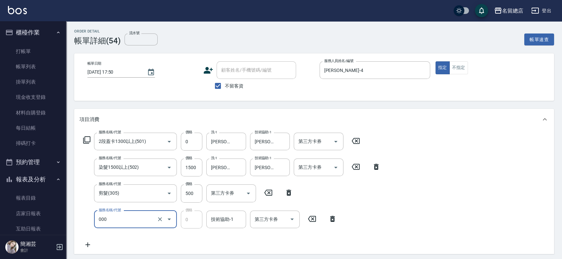
type input "小會計10點(000)"
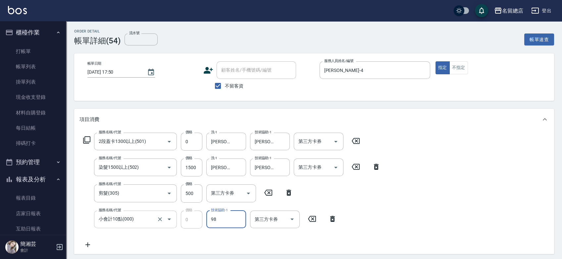
type input "祥哥-98"
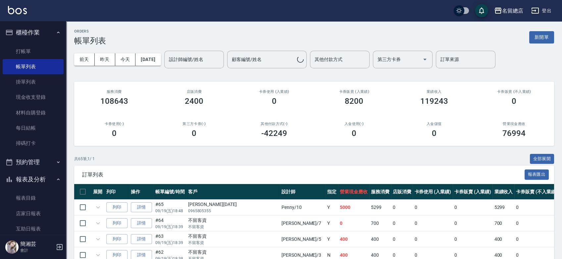
scroll to position [221, 0]
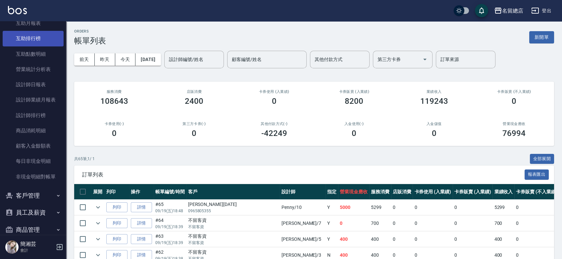
click at [33, 38] on link "互助排行榜" at bounding box center [33, 38] width 61 height 15
click at [40, 35] on link "互助排行榜" at bounding box center [33, 38] width 61 height 15
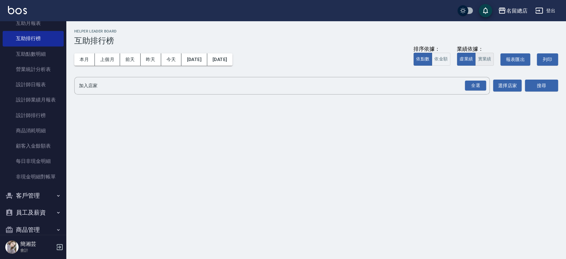
click at [480, 59] on button "實業績" at bounding box center [484, 59] width 19 height 13
click at [477, 89] on div "全選" at bounding box center [475, 86] width 21 height 10
click at [545, 86] on button "搜尋" at bounding box center [541, 86] width 33 height 12
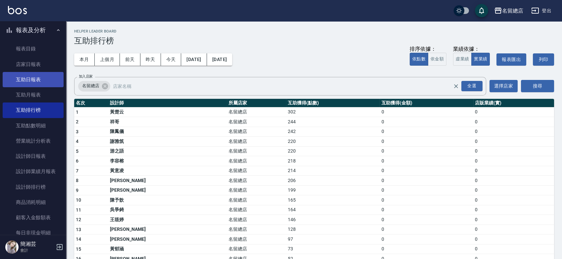
scroll to position [147, 0]
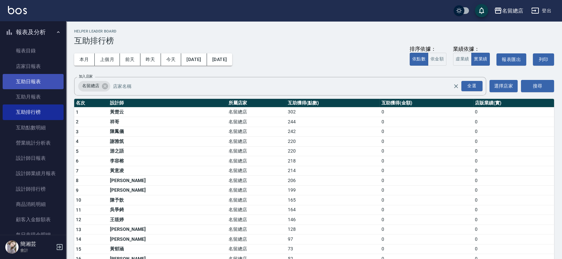
click at [28, 82] on link "互助日報表" at bounding box center [33, 81] width 61 height 15
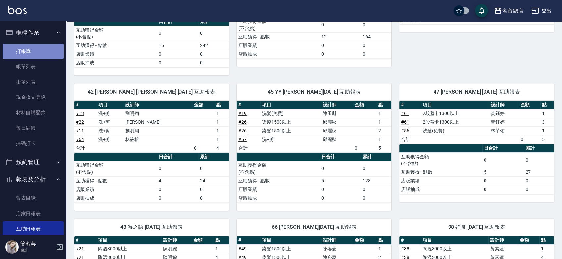
click at [36, 51] on link "打帳單" at bounding box center [33, 51] width 61 height 15
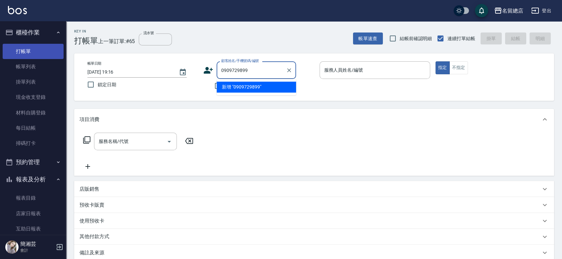
type input "0909729899"
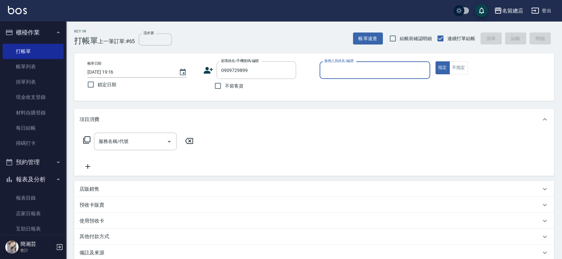
click at [268, 88] on div "不留客資" at bounding box center [249, 86] width 93 height 14
click at [208, 70] on icon at bounding box center [208, 70] width 10 height 10
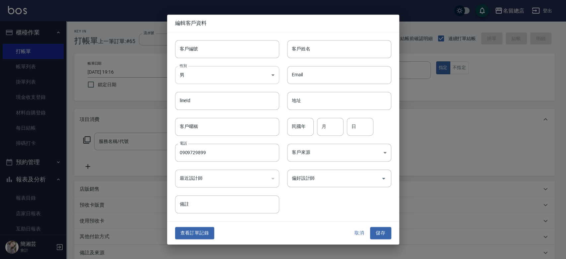
type input "0909729899"
click at [346, 47] on input "客戶姓名" at bounding box center [339, 49] width 104 height 18
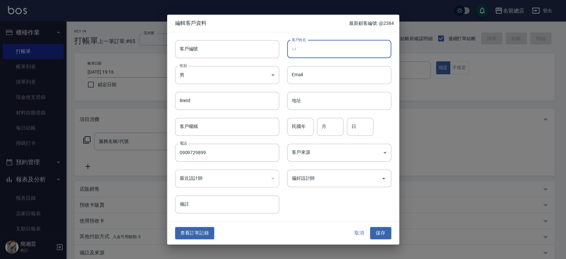
type input "於"
type input "[PERSON_NAME]"
click at [209, 71] on body "名留總店 登出 櫃檯作業 打帳單 帳單列表 掛單列表 現金收支登錄 材料自購登錄 每日結帳 掃碼打卡 預約管理 預約管理 單日預約紀錄 單週預約紀錄 報表及分…" at bounding box center [283, 166] width 566 height 332
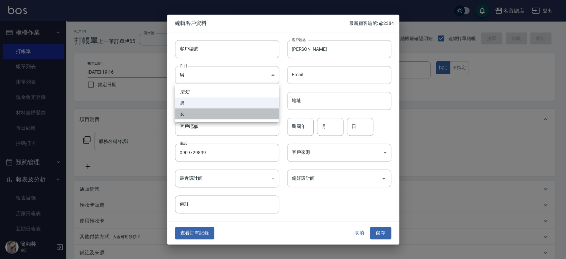
click at [199, 111] on li "女" at bounding box center [227, 113] width 104 height 11
type input "[DEMOGRAPHIC_DATA]"
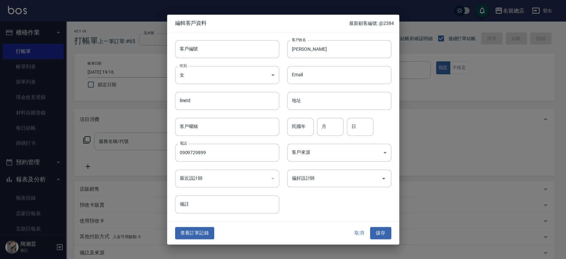
click at [388, 232] on button "儲存" at bounding box center [380, 233] width 21 height 12
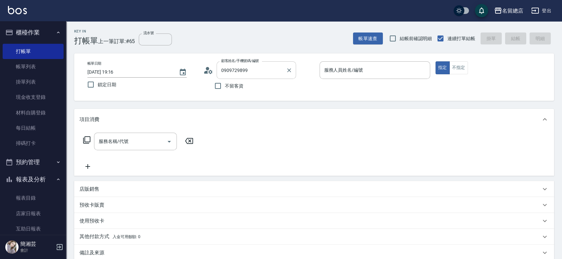
click at [280, 74] on input "0909729899" at bounding box center [252, 70] width 64 height 12
drag, startPoint x: 287, startPoint y: 71, endPoint x: 290, endPoint y: 69, distance: 3.4
click at [288, 71] on icon "Clear" at bounding box center [289, 70] width 7 height 7
click at [290, 69] on icon "Clear" at bounding box center [289, 70] width 4 height 4
click at [264, 71] on input "顧客姓名/手機號碼/編號" at bounding box center [252, 70] width 64 height 12
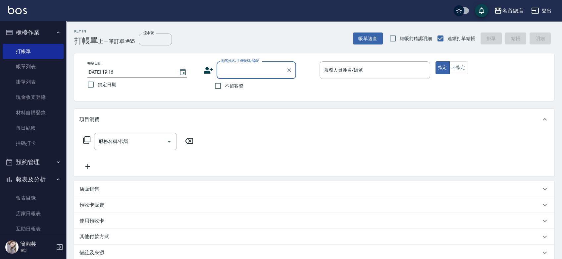
click at [265, 72] on input "顧客姓名/手機號碼/編號" at bounding box center [252, 70] width 64 height 12
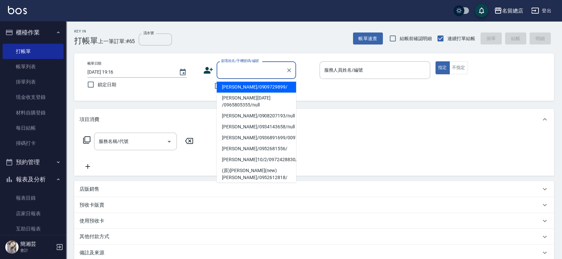
click at [248, 88] on li "[PERSON_NAME]/0909729899/" at bounding box center [257, 87] width 80 height 11
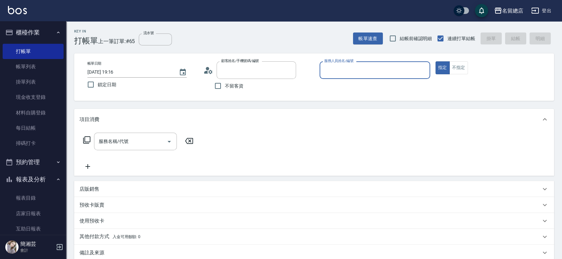
type input "[PERSON_NAME]/0909729899/"
type input "4"
type button "true"
type input "[PERSON_NAME]-4"
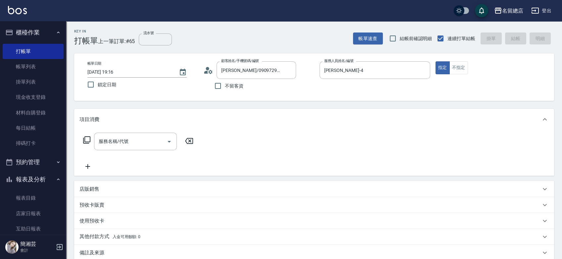
click at [106, 201] on div "預收卡販賣" at bounding box center [314, 205] width 480 height 16
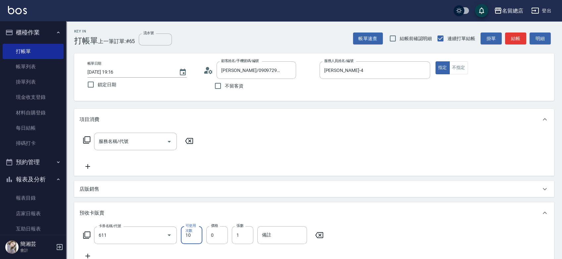
type input "洗髮卡(611)"
type input "3000"
type input "340"
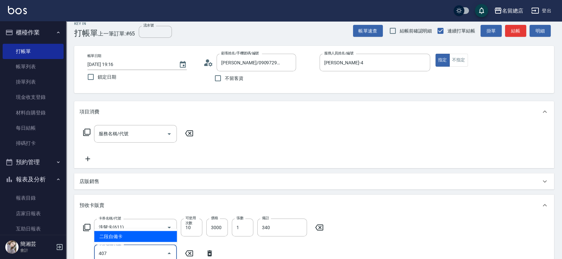
type input "二段自備卡(407)"
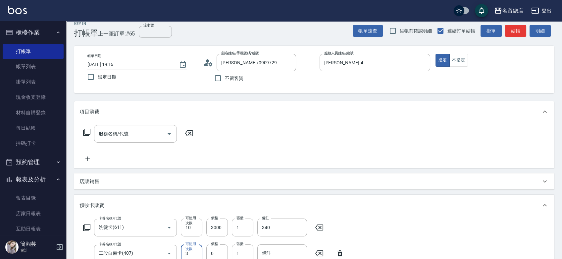
scroll to position [11, 0]
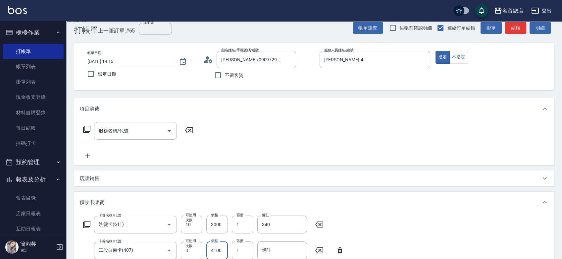
type input "4100"
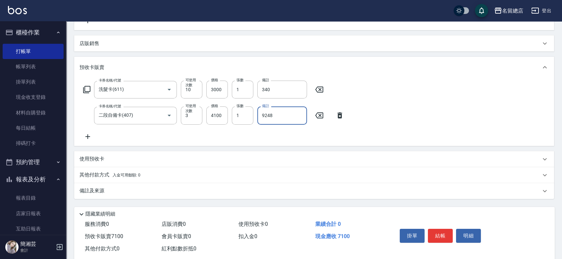
scroll to position [159, 0]
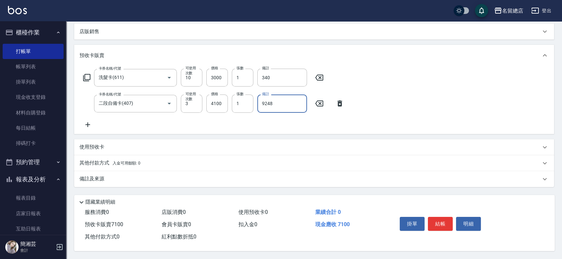
type input "9248"
click at [107, 159] on p "其他付款方式 入金可用餘額: 0" at bounding box center [110, 162] width 61 height 7
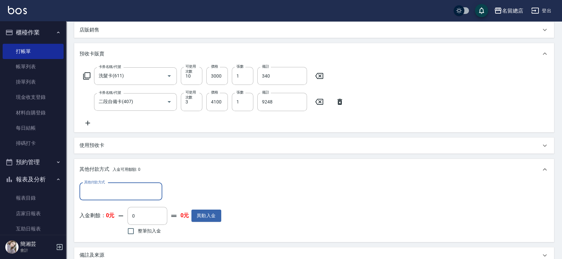
scroll to position [0, 0]
click at [124, 188] on input "其他付款方式" at bounding box center [121, 192] width 77 height 12
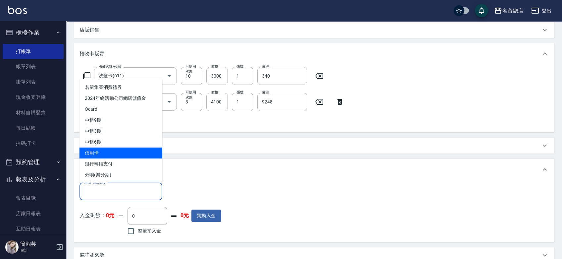
click at [111, 151] on span "信用卡" at bounding box center [121, 152] width 83 height 11
type input "信用卡"
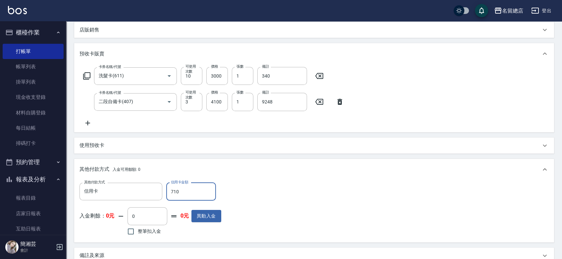
type input "7100"
type input "[DATE] 19:37"
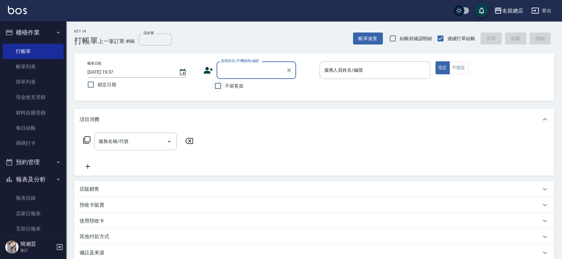
click at [217, 86] on input "不留客資" at bounding box center [218, 86] width 14 height 14
checkbox input "true"
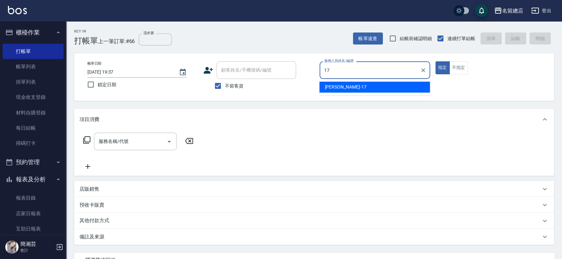
type input "[PERSON_NAME]-17"
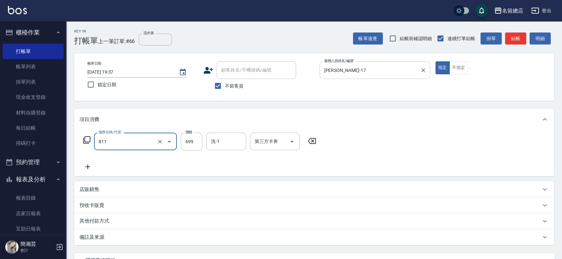
type input "洗+剪(811)"
type input "500"
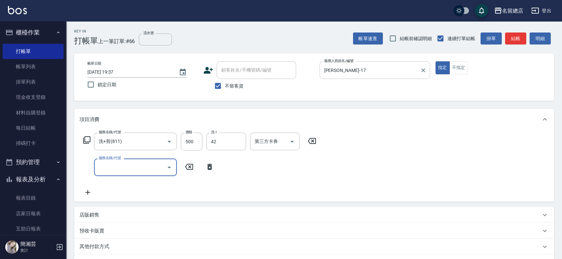
type input "[PERSON_NAME]-42"
click at [111, 247] on p "其他付款方式" at bounding box center [96, 246] width 33 height 7
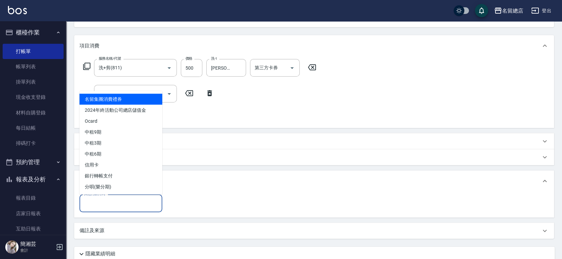
click at [109, 204] on input "其他付款方式" at bounding box center [121, 203] width 77 height 12
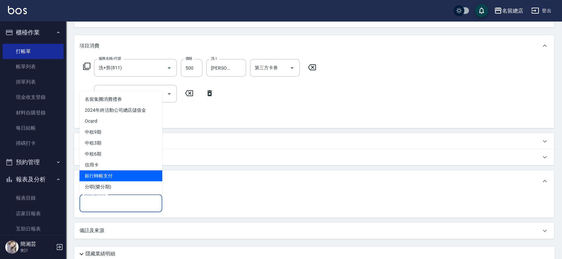
click at [109, 179] on span "銀行轉帳支付" at bounding box center [121, 175] width 83 height 11
type input "銀行轉帳支付"
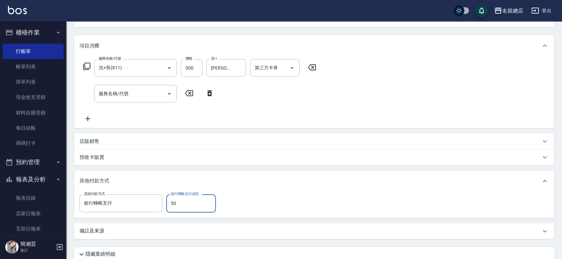
type input "500"
type input "[DATE] 19:40"
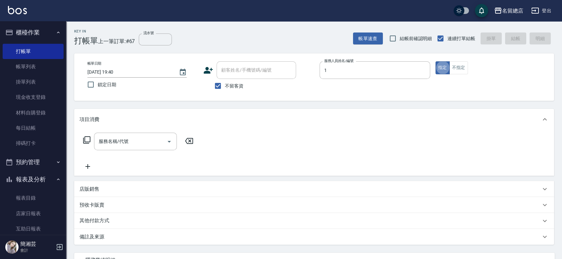
type input "Hebe-1"
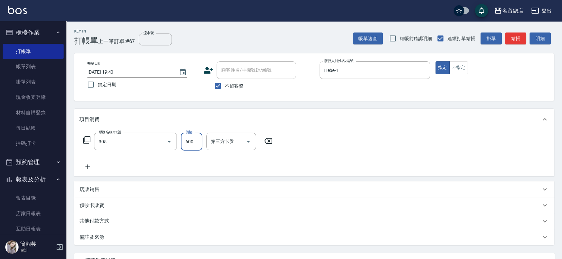
type input "剪髮(305)"
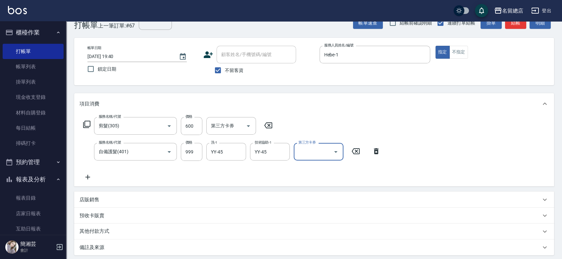
scroll to position [12, 0]
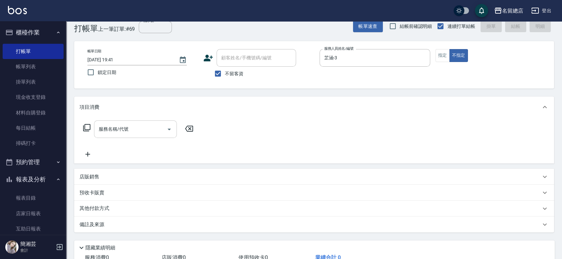
click at [124, 131] on div "服務名稱/代號 服務名稱/代號" at bounding box center [135, 129] width 83 height 18
click at [215, 71] on input "不留客資" at bounding box center [218, 74] width 14 height 14
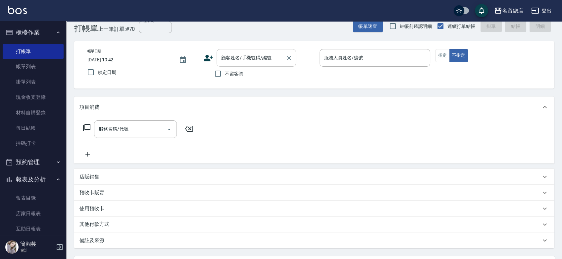
click at [233, 56] on div "顧客姓名/手機號碼/編號 顧客姓名/手機號碼/編號" at bounding box center [257, 58] width 80 height 18
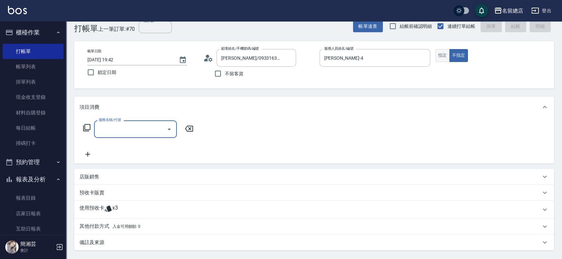
click at [445, 56] on button "指定" at bounding box center [443, 55] width 14 height 13
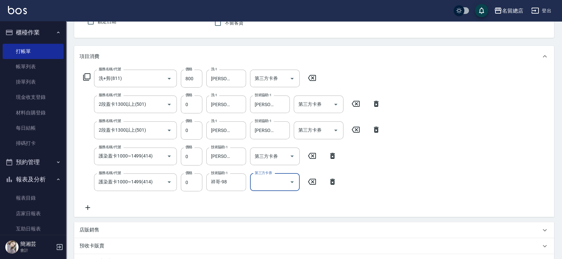
scroll to position [181, 0]
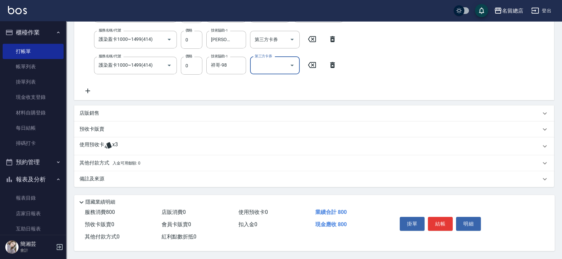
click at [94, 150] on div "使用預收卡 x3" at bounding box center [314, 146] width 480 height 18
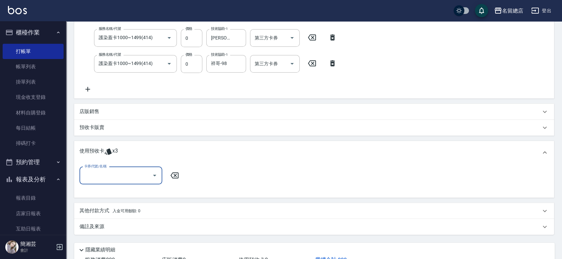
scroll to position [0, 0]
click at [120, 181] on input "卡券代號/名稱" at bounding box center [116, 176] width 67 height 12
click at [130, 193] on div "二段自備卡 剩餘3張 9161" at bounding box center [121, 192] width 83 height 11
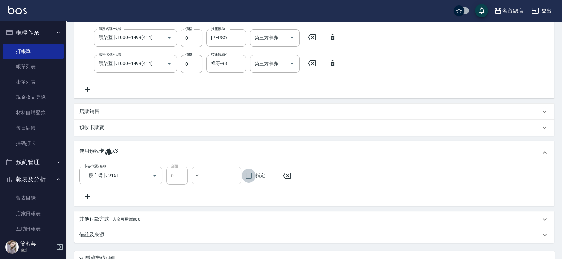
click at [247, 175] on input "指定" at bounding box center [249, 176] width 14 height 14
click at [87, 195] on icon at bounding box center [87, 196] width 5 height 5
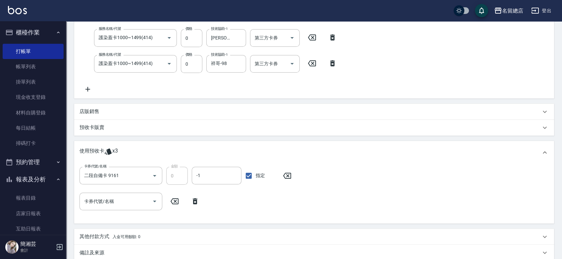
click at [106, 199] on div "卡券代號/名稱 卡券代號/名稱" at bounding box center [121, 202] width 83 height 18
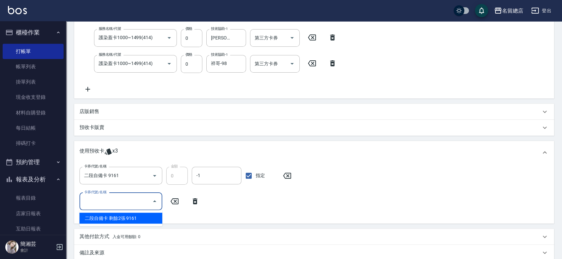
click at [119, 215] on div "二段自備卡 剩餘2張 9161" at bounding box center [121, 217] width 83 height 11
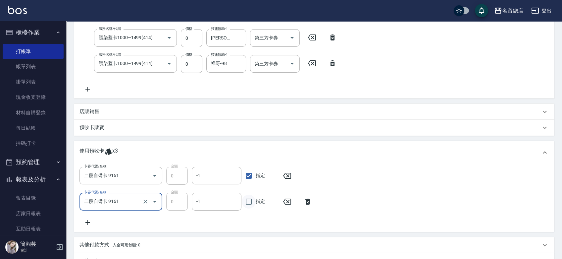
click at [249, 202] on input "指定" at bounding box center [249, 202] width 14 height 14
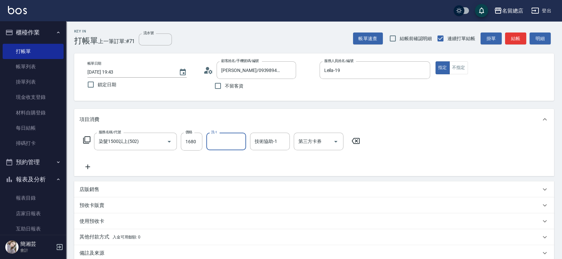
click at [116, 235] on span "入金可用餘額: 0" at bounding box center [127, 237] width 28 height 5
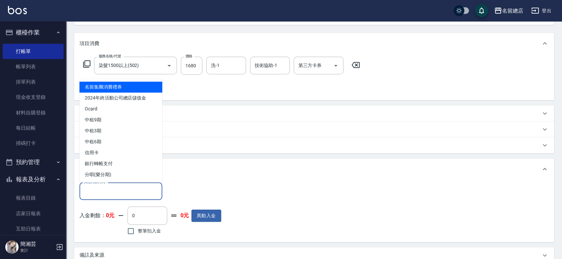
click at [117, 194] on input "其他付款方式" at bounding box center [121, 191] width 77 height 12
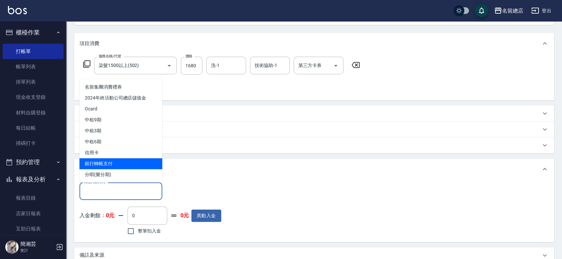
click at [116, 164] on span "銀行轉帳支付" at bounding box center [121, 163] width 83 height 11
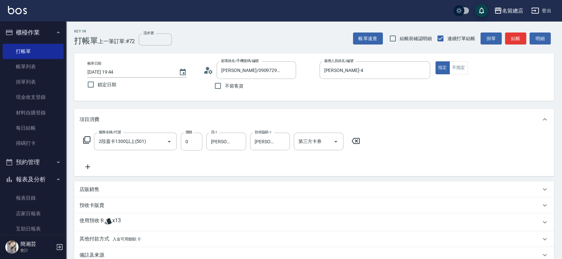
click at [93, 219] on p "使用預收卡" at bounding box center [92, 222] width 25 height 10
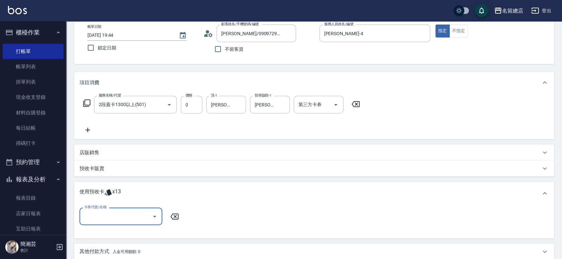
click at [123, 215] on input "卡券代號/名稱" at bounding box center [116, 216] width 67 height 12
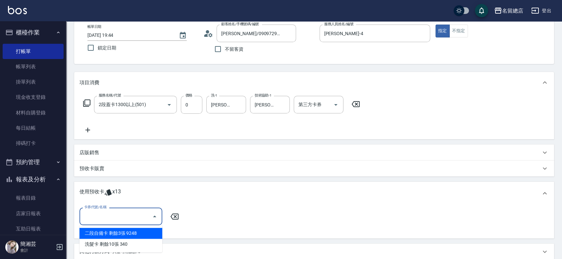
click at [128, 233] on div "二段自備卡 剩餘3張 9248" at bounding box center [121, 233] width 83 height 11
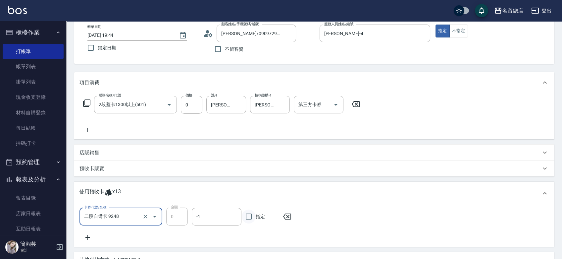
click at [249, 214] on input "指定" at bounding box center [249, 216] width 14 height 14
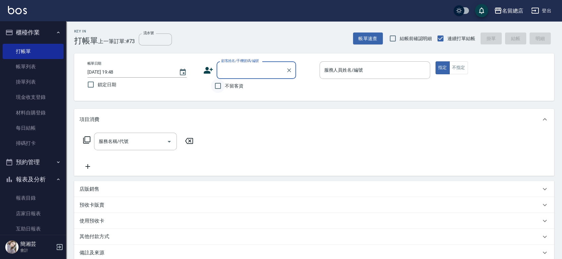
click at [216, 85] on input "不留客資" at bounding box center [218, 86] width 14 height 14
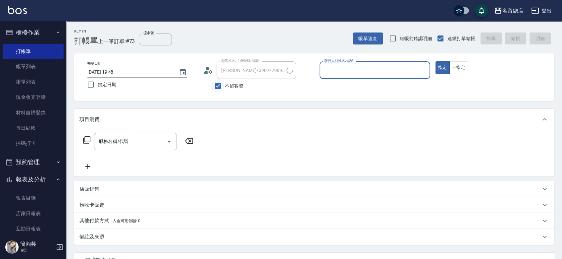
click at [221, 86] on input "不留客資" at bounding box center [218, 86] width 14 height 14
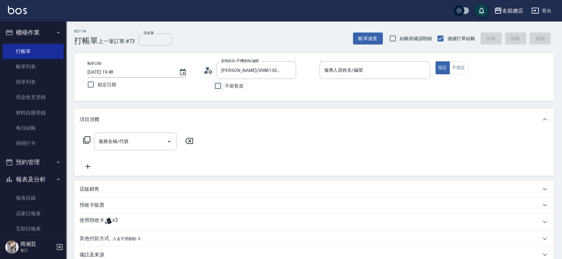
drag, startPoint x: 221, startPoint y: 86, endPoint x: 215, endPoint y: 85, distance: 5.8
click at [289, 69] on icon "Clear" at bounding box center [289, 70] width 4 height 4
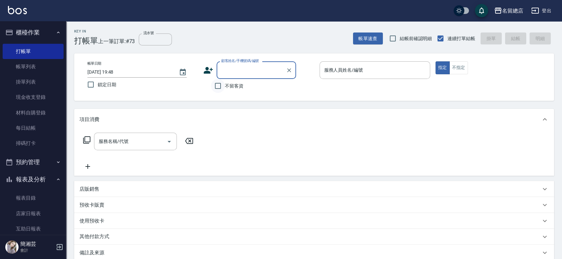
click at [215, 85] on input "不留客資" at bounding box center [218, 86] width 14 height 14
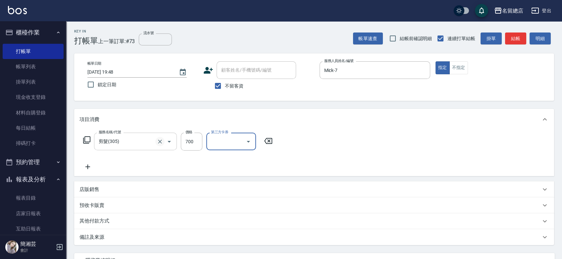
click at [159, 140] on icon "Clear" at bounding box center [160, 142] width 4 height 4
click at [161, 140] on icon "Clear" at bounding box center [160, 142] width 4 height 4
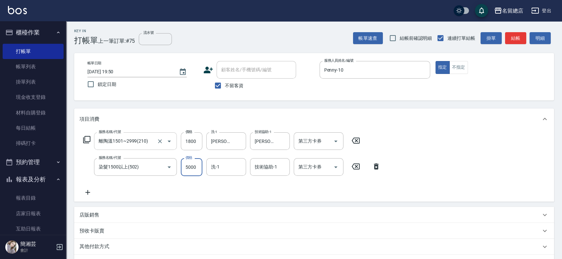
scroll to position [86, 0]
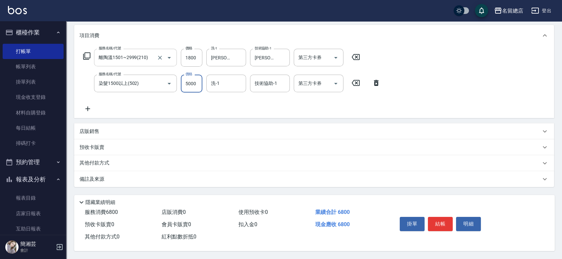
click at [127, 159] on div "其他付款方式" at bounding box center [311, 162] width 462 height 7
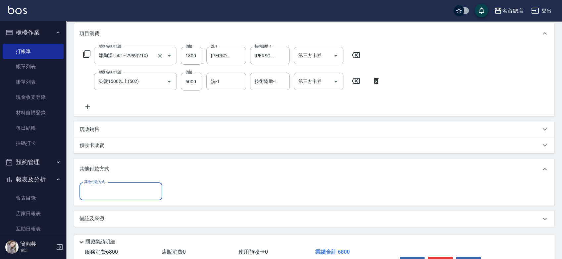
click at [106, 193] on input "其他付款方式" at bounding box center [121, 191] width 77 height 12
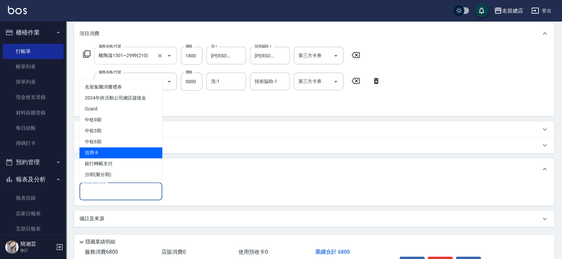
click at [106, 153] on span "信用卡" at bounding box center [121, 152] width 83 height 11
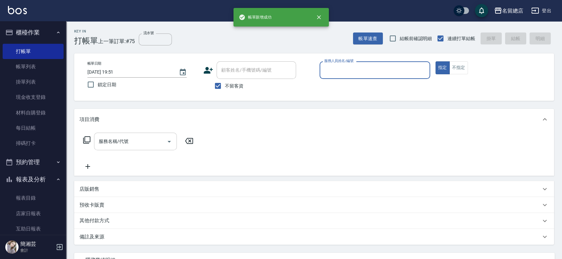
scroll to position [0, 0]
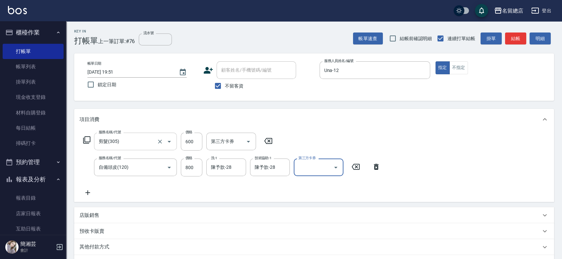
click at [109, 244] on p "其他付款方式" at bounding box center [96, 246] width 33 height 7
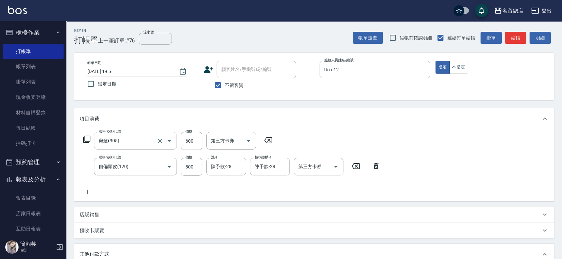
scroll to position [37, 0]
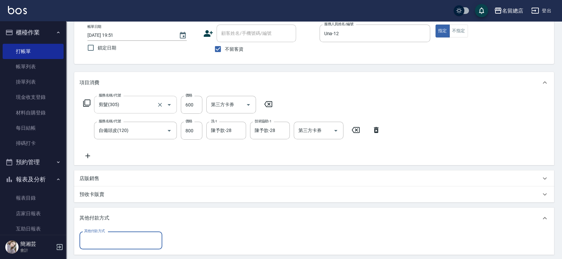
click at [118, 241] on input "其他付款方式" at bounding box center [121, 240] width 77 height 12
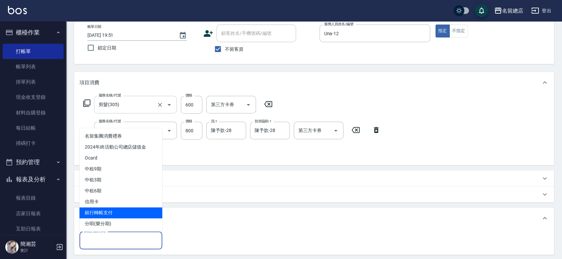
click at [109, 214] on span "銀行轉帳支付" at bounding box center [121, 212] width 83 height 11
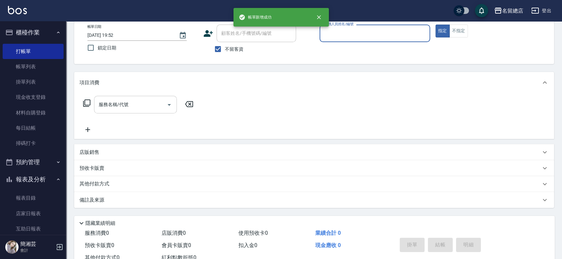
scroll to position [0, 0]
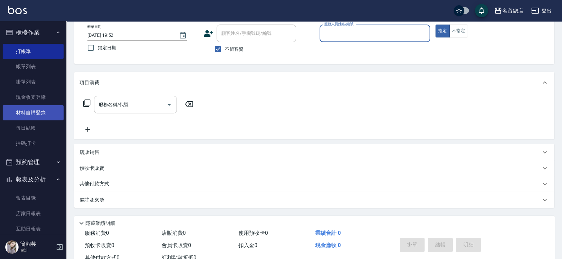
click at [27, 113] on link "材料自購登錄" at bounding box center [33, 112] width 61 height 15
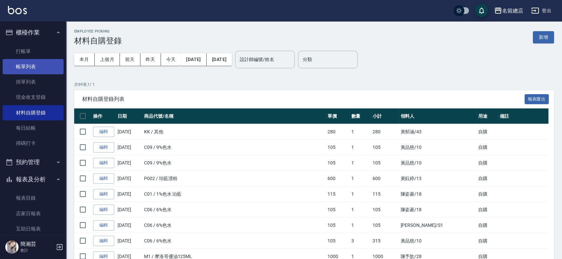
click at [55, 67] on link "帳單列表" at bounding box center [33, 66] width 61 height 15
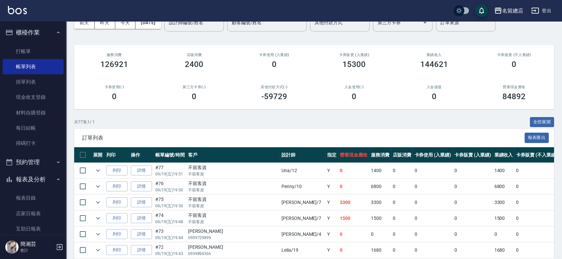
scroll to position [147, 0]
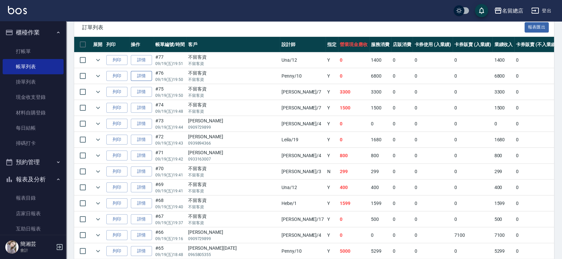
click at [146, 76] on link "詳情" at bounding box center [141, 76] width 21 height 10
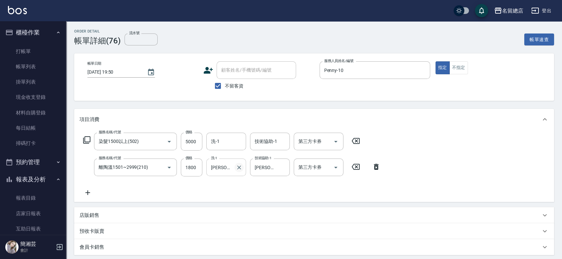
click at [237, 167] on icon "Clear" at bounding box center [239, 167] width 7 height 7
click at [283, 166] on icon "Clear" at bounding box center [283, 167] width 7 height 7
click at [427, 165] on div "Order detail 帳單詳細 (76) 流水號 流水號 帳單速查 帳單日期 [DATE] 19:50 顧客姓名/手機號碼/編號 顧客姓名/手機號碼/編號…" at bounding box center [281, 202] width 562 height 405
click at [27, 67] on link "帳單列表" at bounding box center [33, 66] width 61 height 15
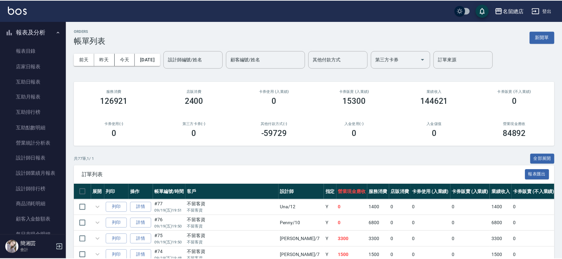
scroll to position [74, 0]
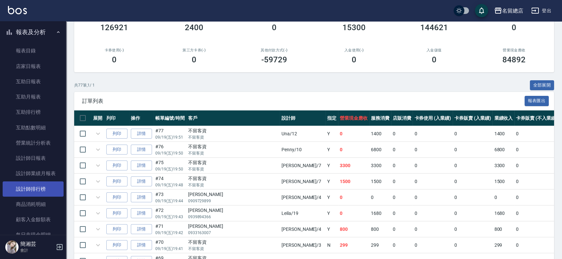
click at [35, 150] on link "設計師日報表" at bounding box center [33, 157] width 61 height 15
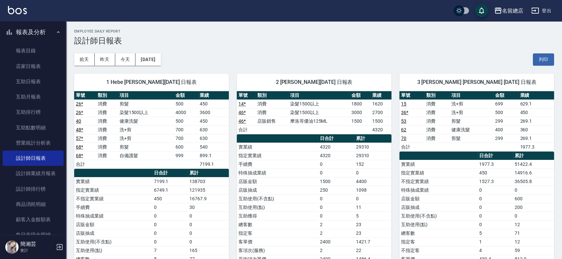
scroll to position [121, 0]
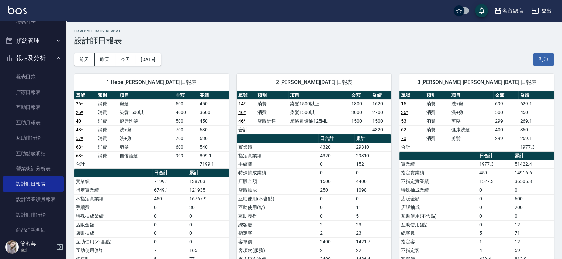
click at [34, 92] on link "店家日報表" at bounding box center [33, 92] width 61 height 15
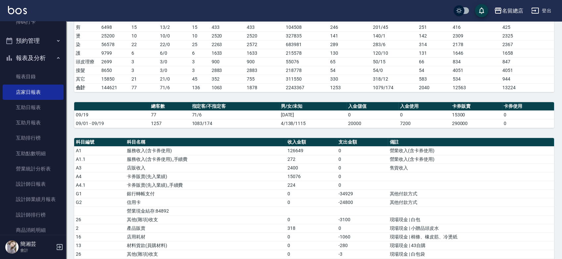
scroll to position [37, 0]
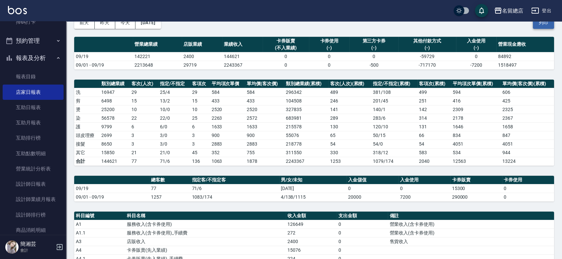
click at [539, 26] on button "列印" at bounding box center [543, 23] width 21 height 12
